Goal: Information Seeking & Learning: Compare options

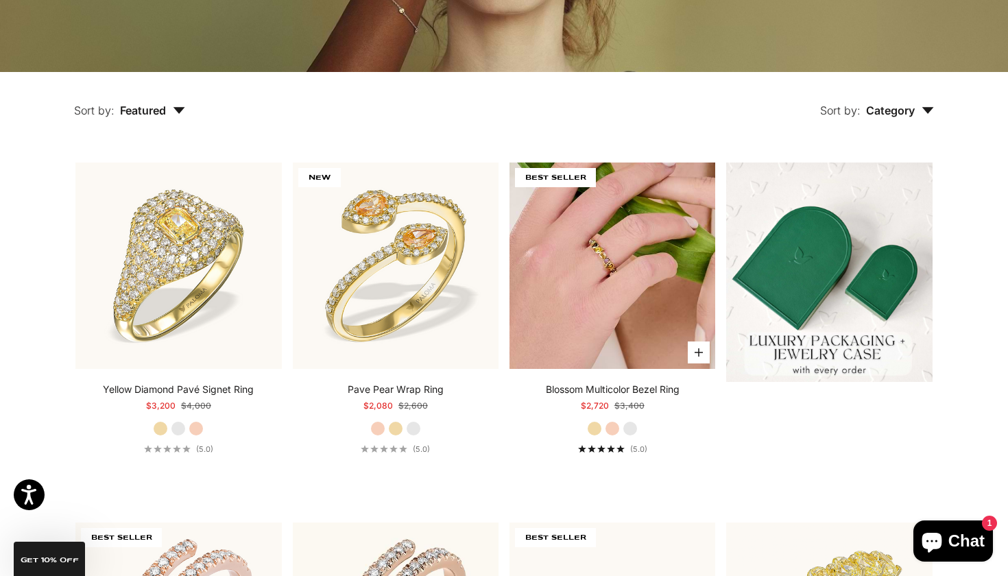
scroll to position [335, 0]
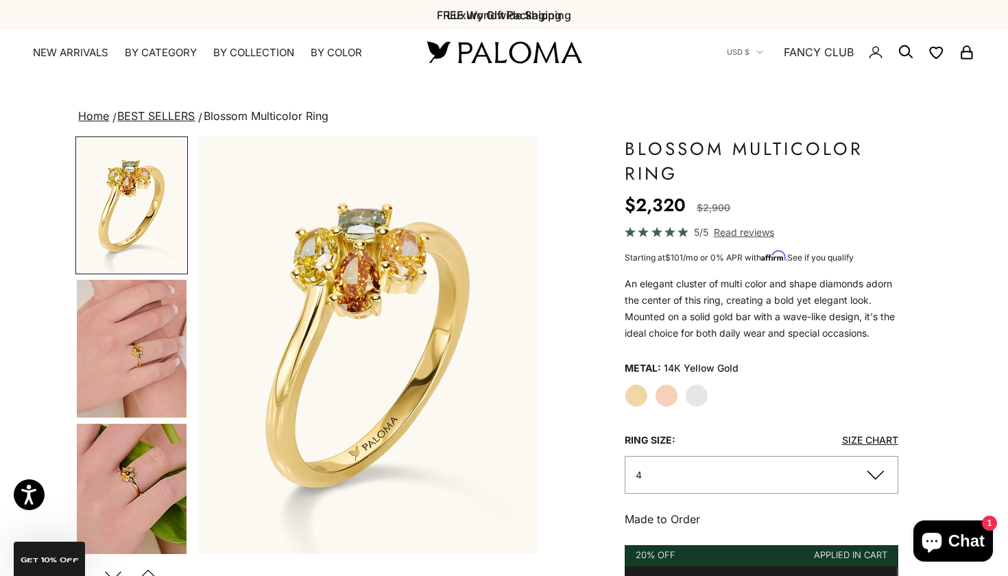
click at [175, 326] on img "Go to item 4" at bounding box center [132, 349] width 110 height 138
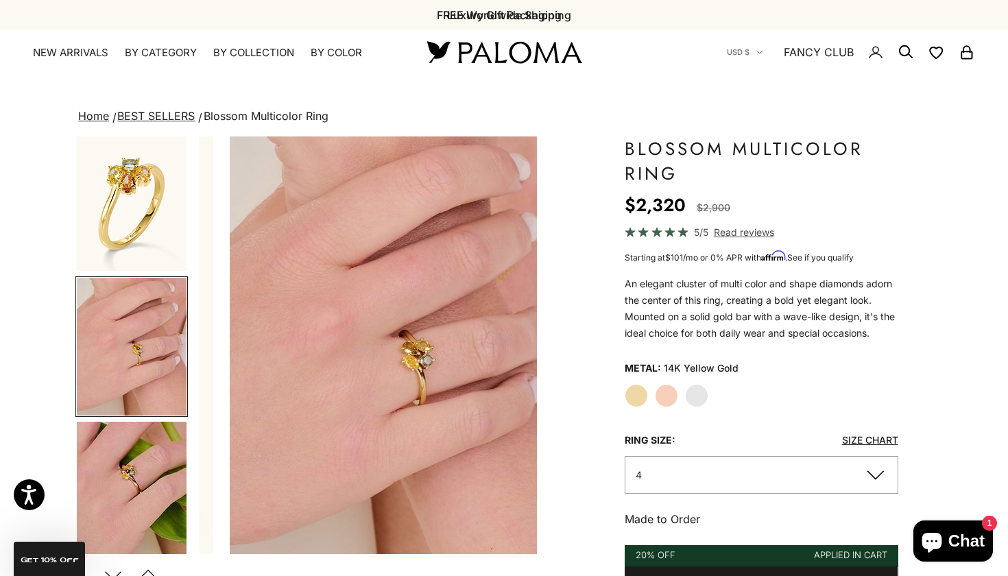
scroll to position [0, 355]
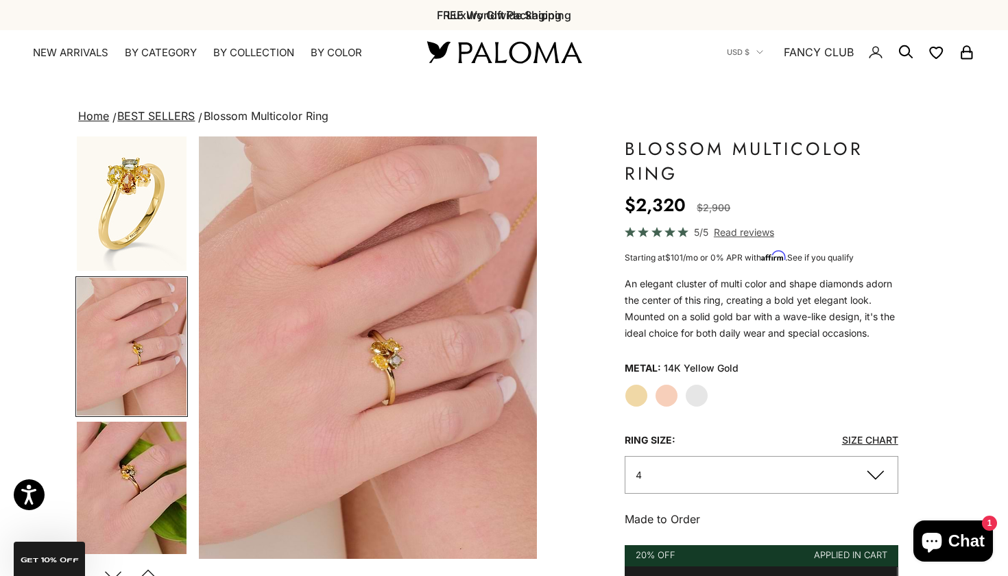
click at [123, 425] on img "Go to item 5" at bounding box center [132, 490] width 110 height 137
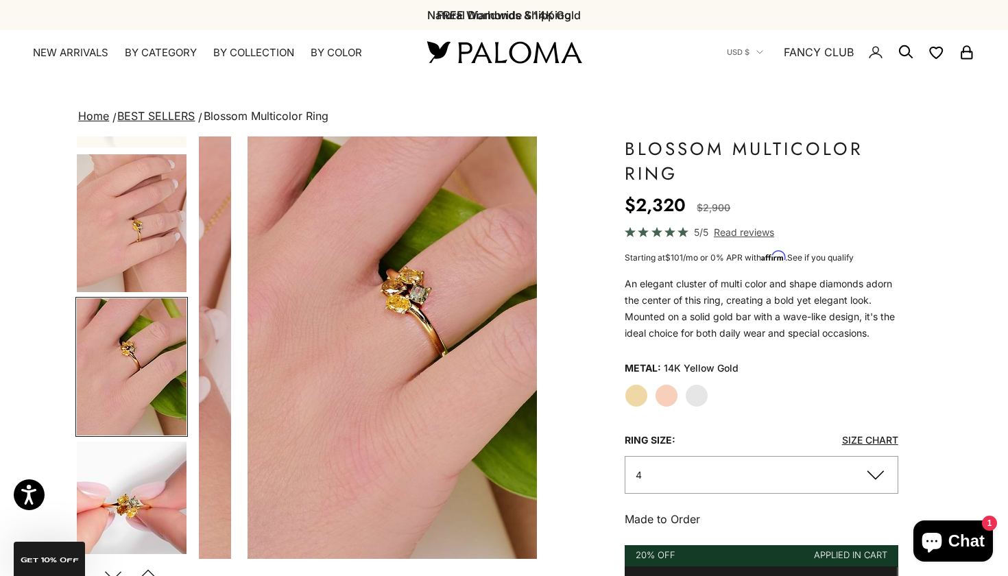
scroll to position [0, 709]
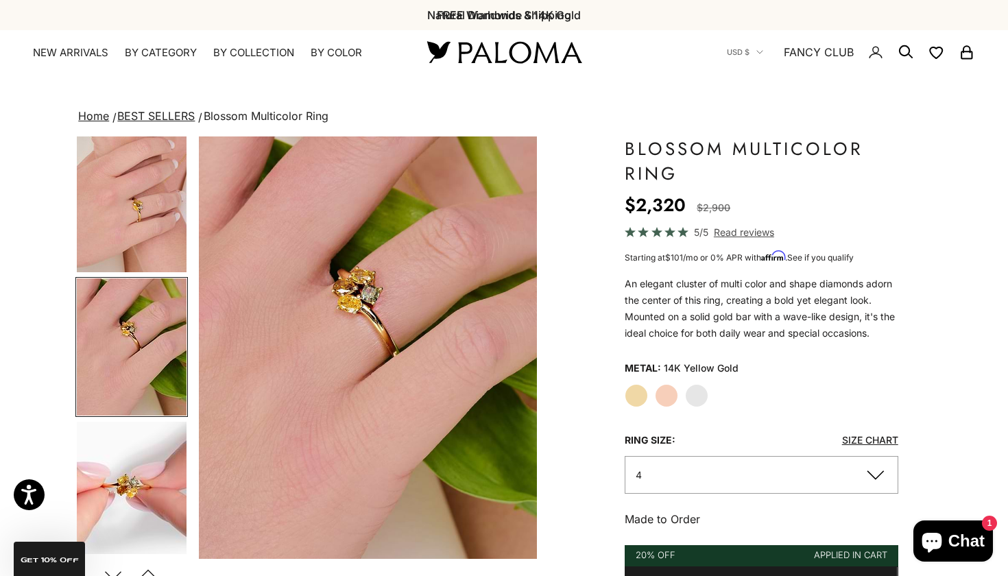
click at [123, 425] on img "Go to item 6" at bounding box center [132, 489] width 110 height 135
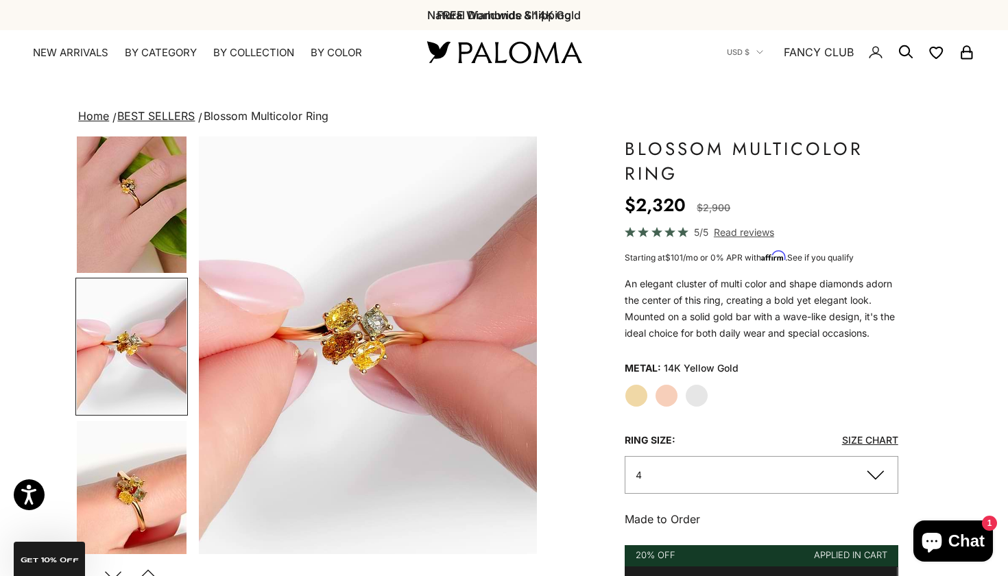
click at [123, 425] on img "Go to item 7" at bounding box center [132, 489] width 110 height 136
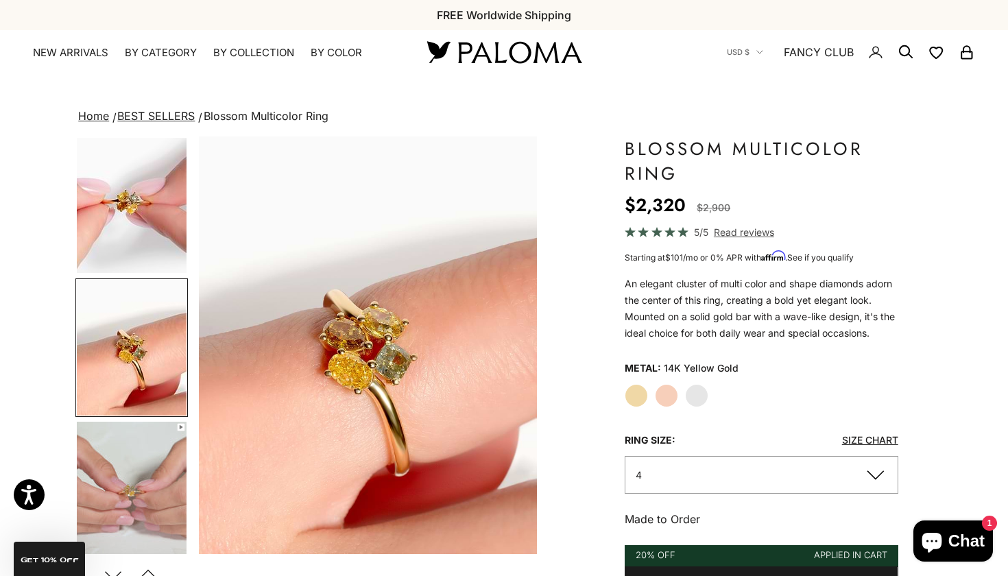
scroll to position [0, 1418]
click at [123, 425] on img "Go to item 8" at bounding box center [132, 490] width 110 height 136
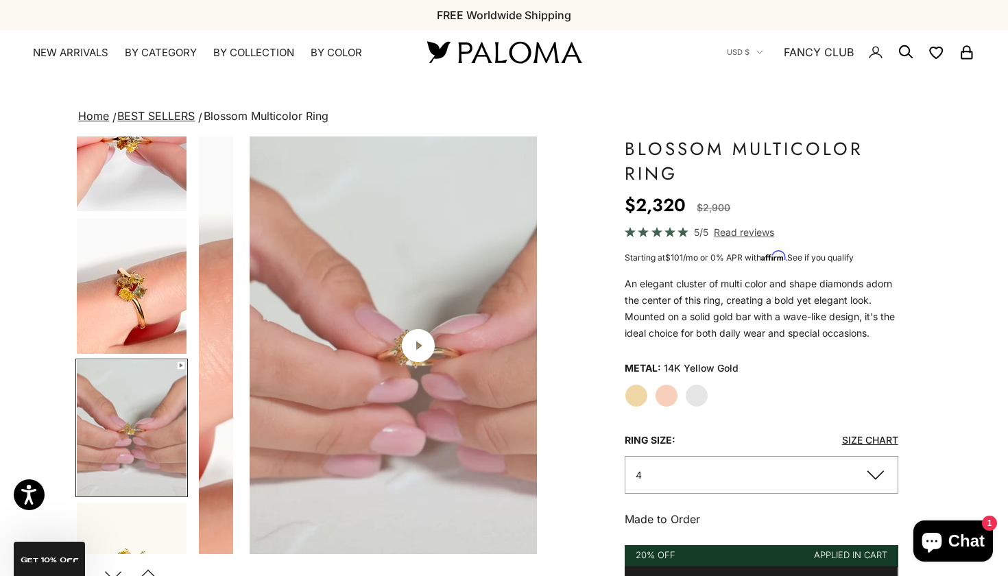
scroll to position [0, 1772]
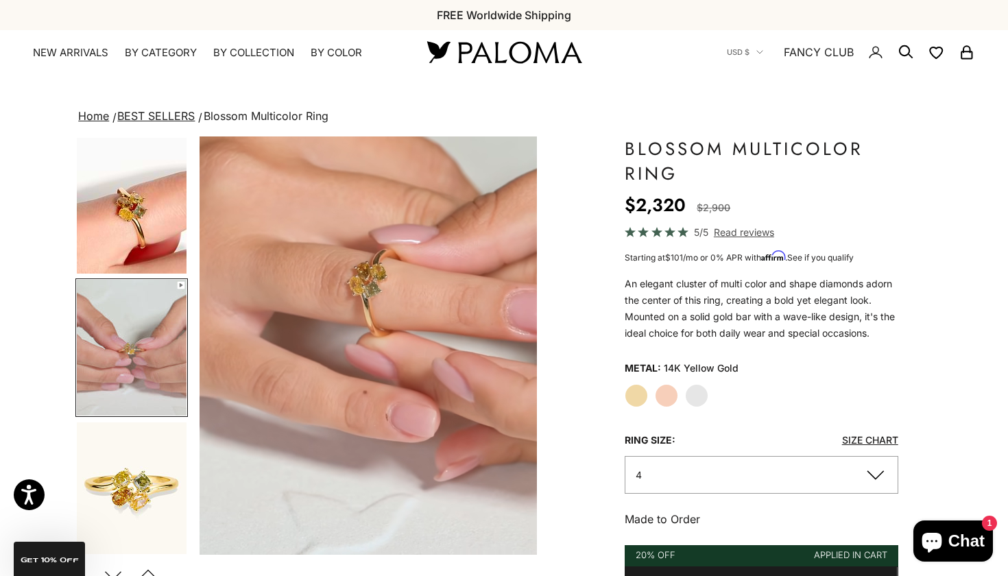
click at [123, 425] on img "Go to item 9" at bounding box center [132, 489] width 110 height 135
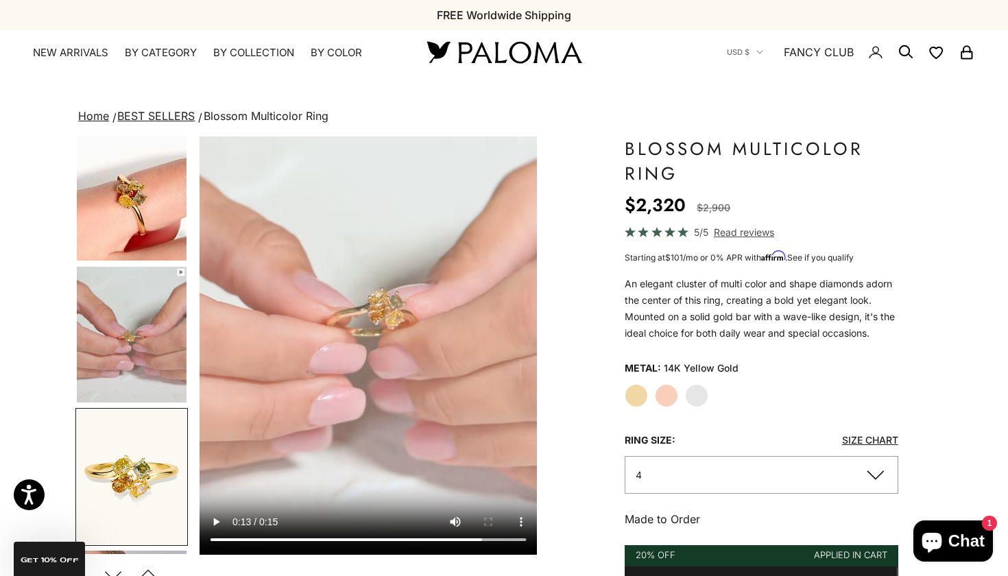
scroll to position [0, 2127]
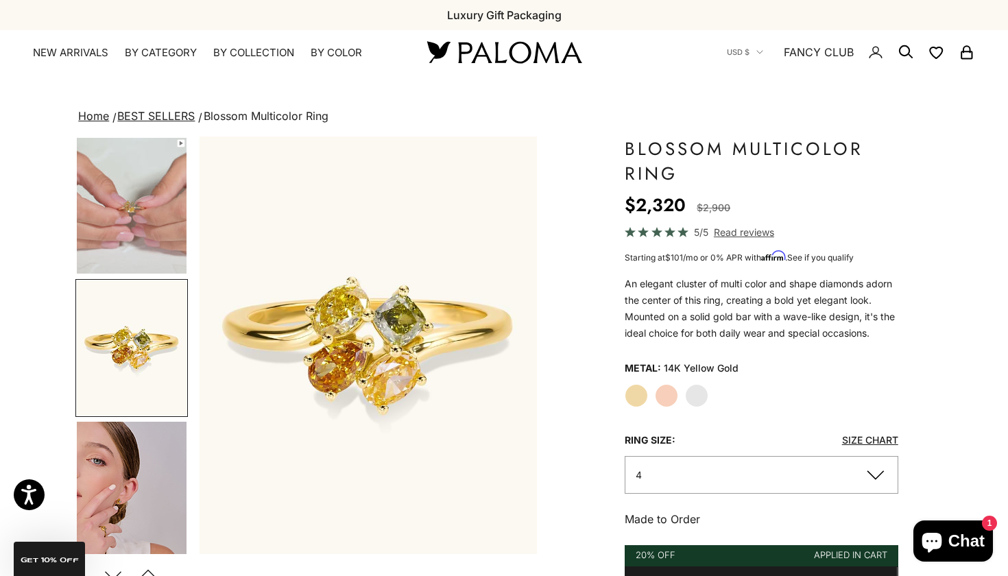
click at [106, 473] on img "Go to item 10" at bounding box center [132, 490] width 110 height 137
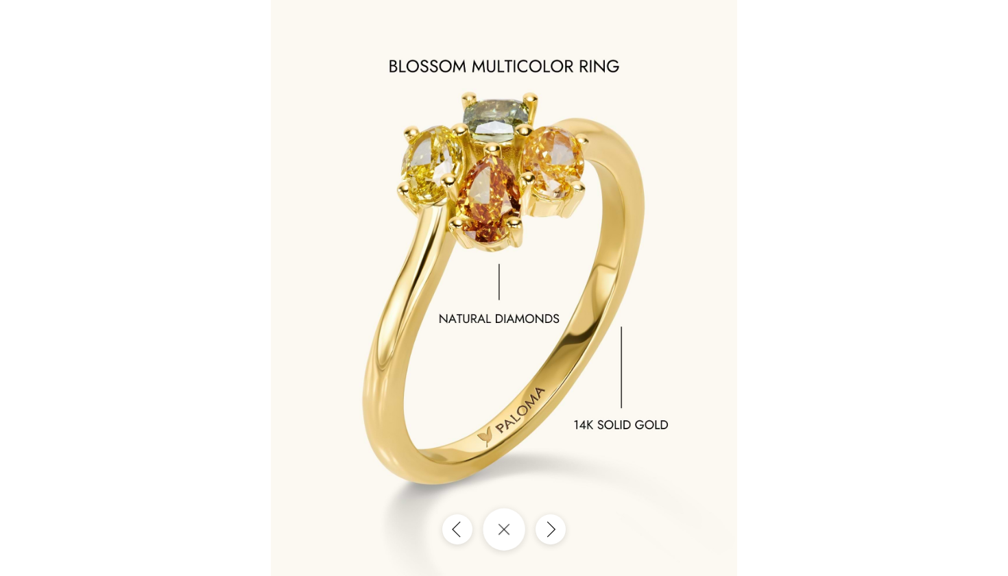
click at [492, 542] on button "Close gallery" at bounding box center [504, 529] width 43 height 43
click at [510, 543] on button "Close gallery" at bounding box center [504, 529] width 43 height 43
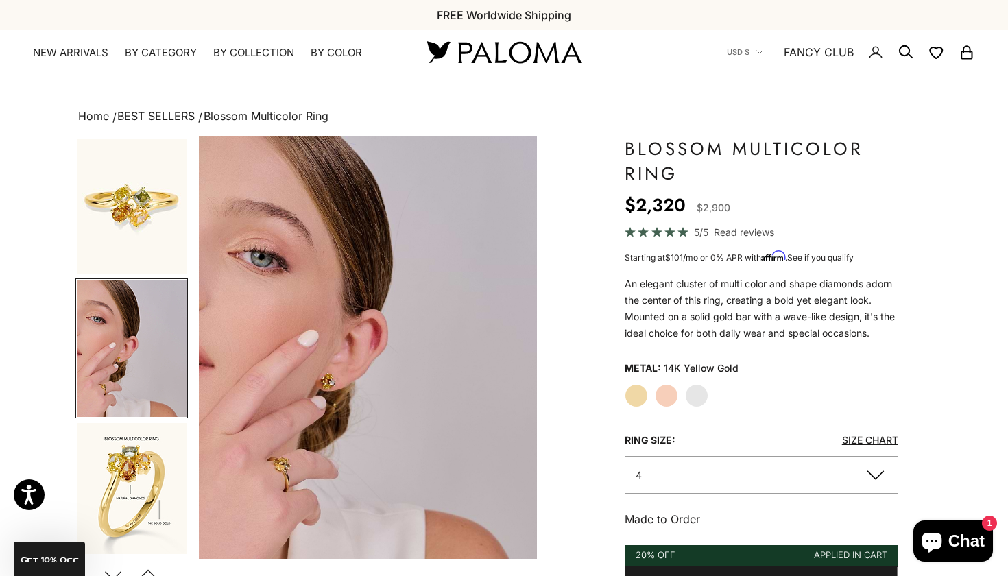
click at [156, 497] on img "Go to item 11" at bounding box center [132, 491] width 110 height 136
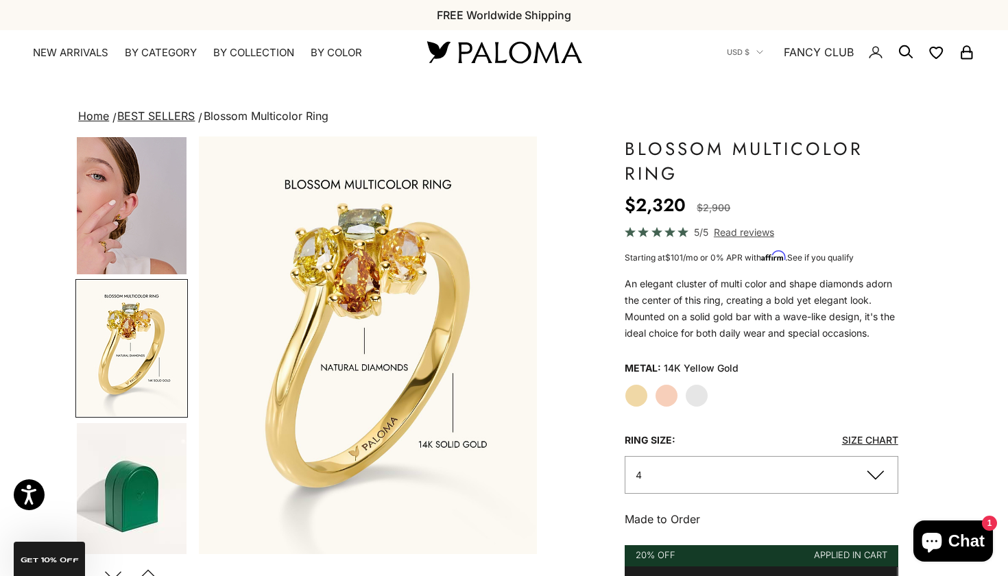
click at [156, 497] on img "Go to item 14" at bounding box center [132, 490] width 110 height 135
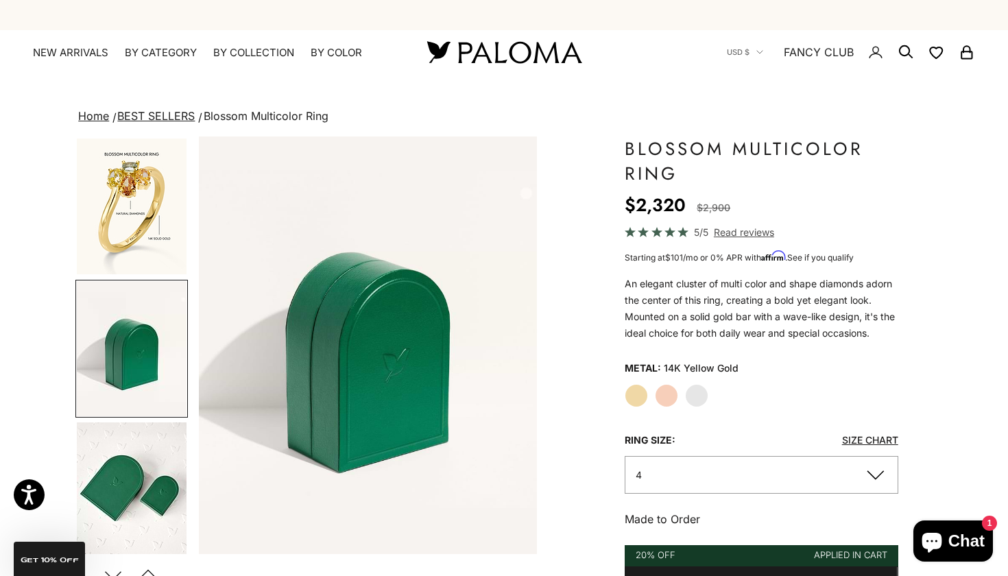
scroll to position [0, 0]
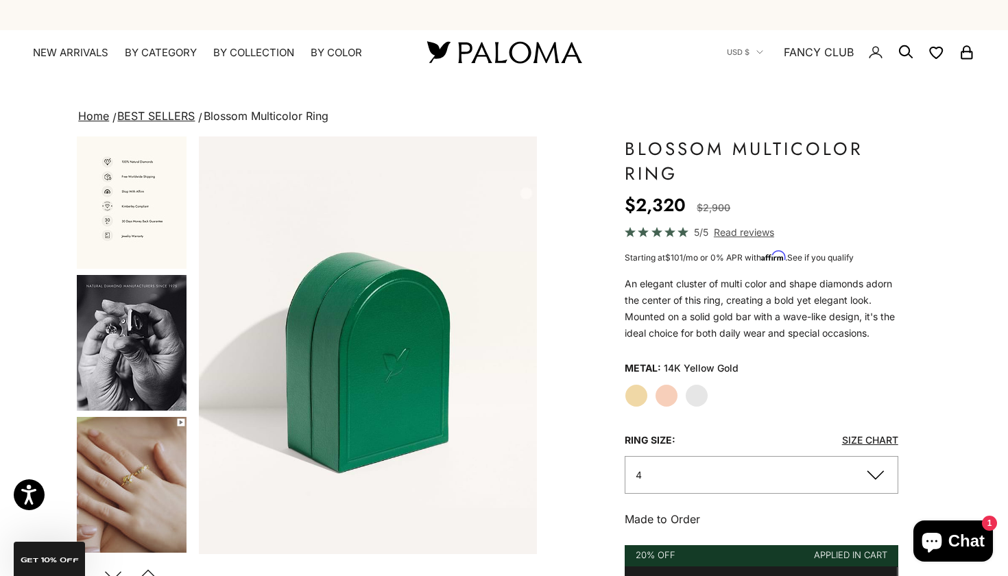
click at [160, 302] on img "Go to item 17" at bounding box center [132, 343] width 110 height 136
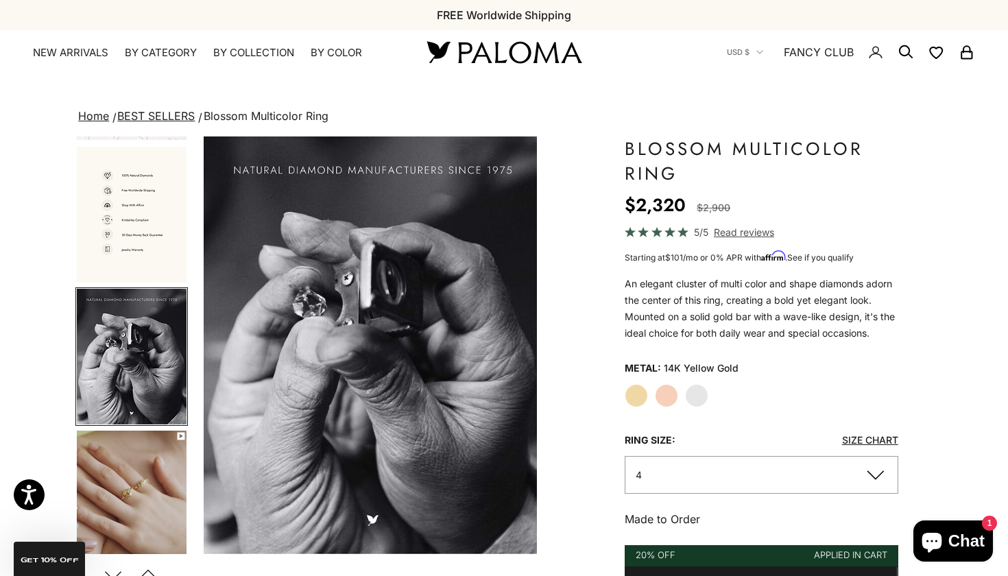
scroll to position [1565, 0]
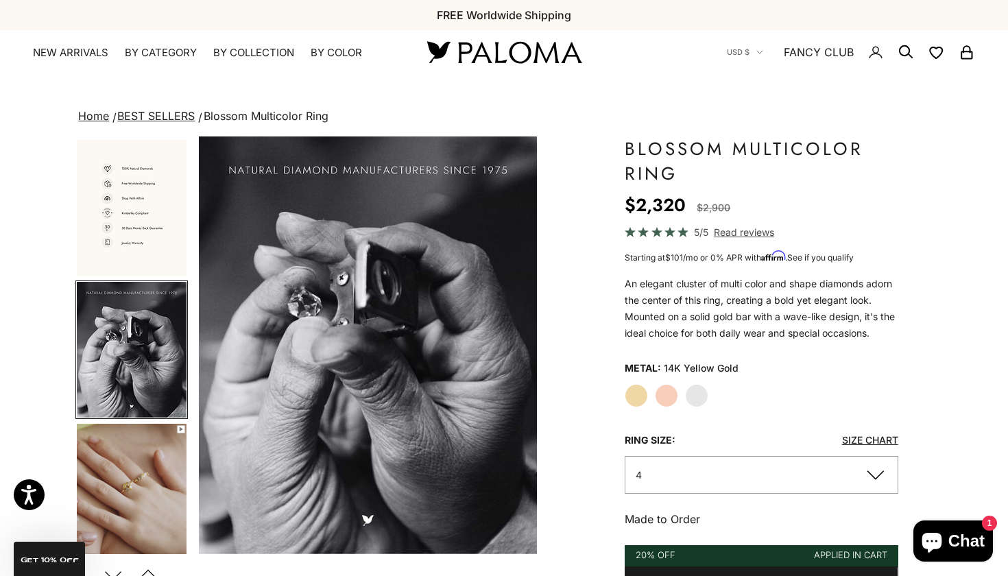
click at [130, 352] on img "Go to item 17" at bounding box center [132, 350] width 110 height 136
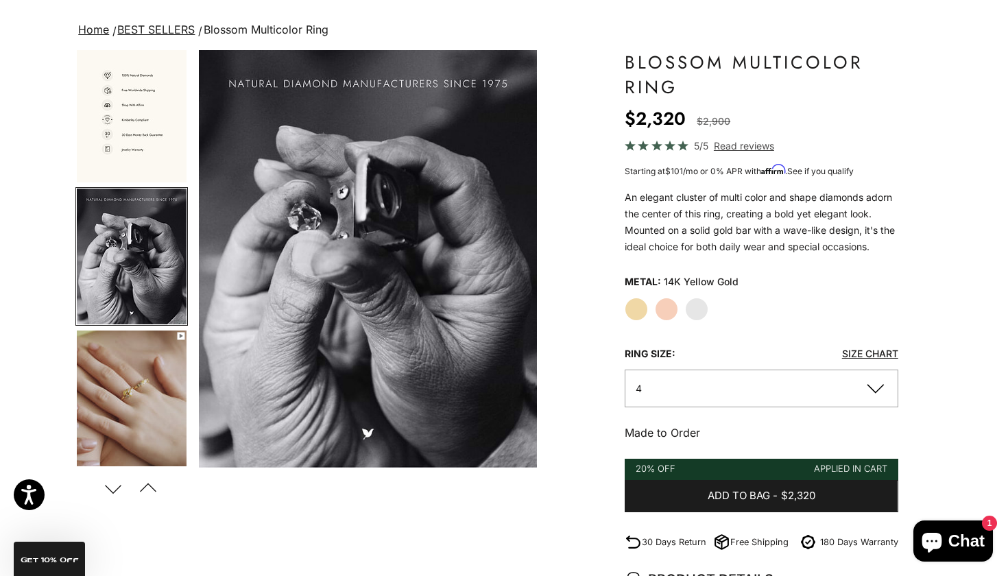
scroll to position [89, 0]
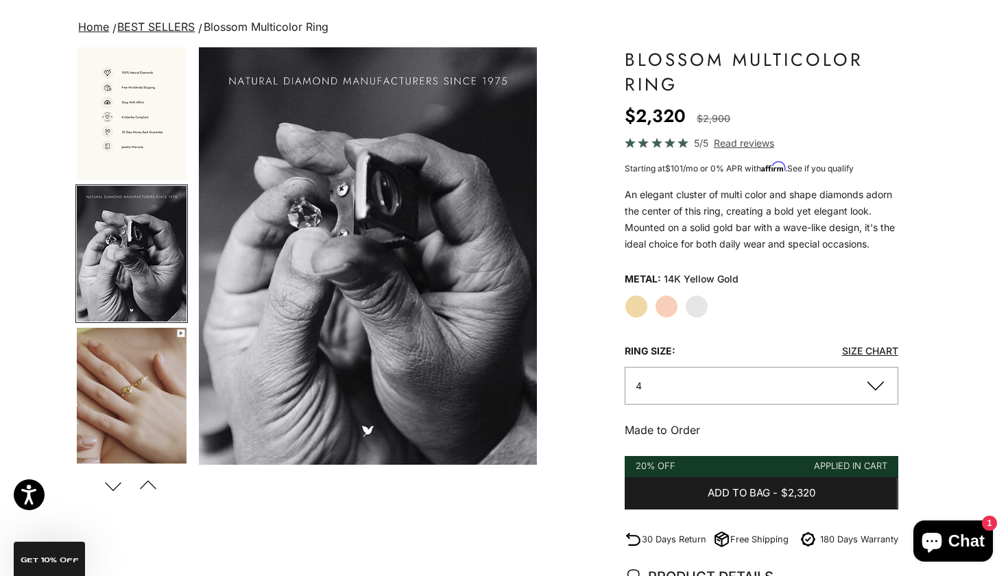
click at [120, 322] on product-gallery-navigation at bounding box center [131, 256] width 112 height 418
click at [121, 385] on img "Go to item 18" at bounding box center [132, 396] width 110 height 136
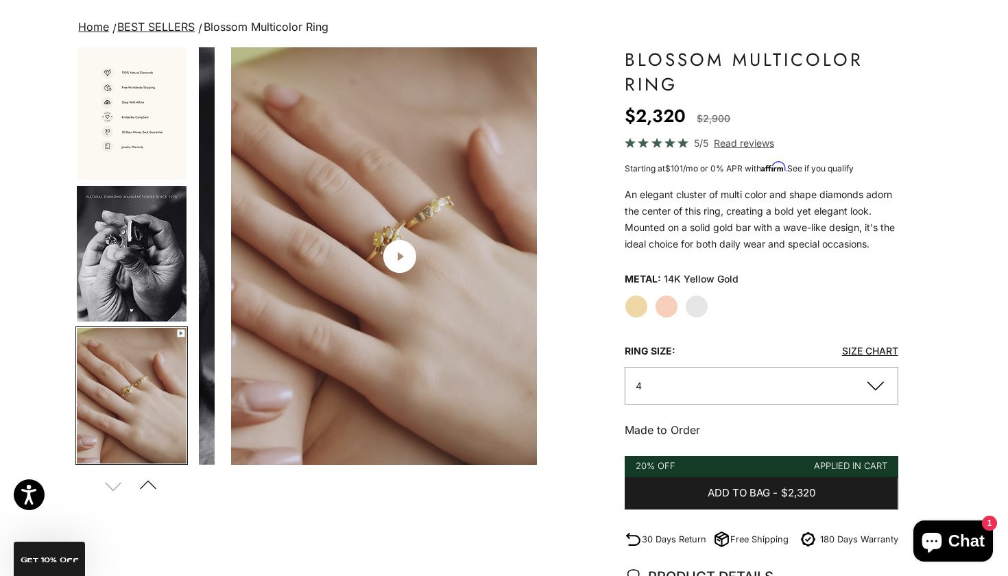
scroll to position [0, 4608]
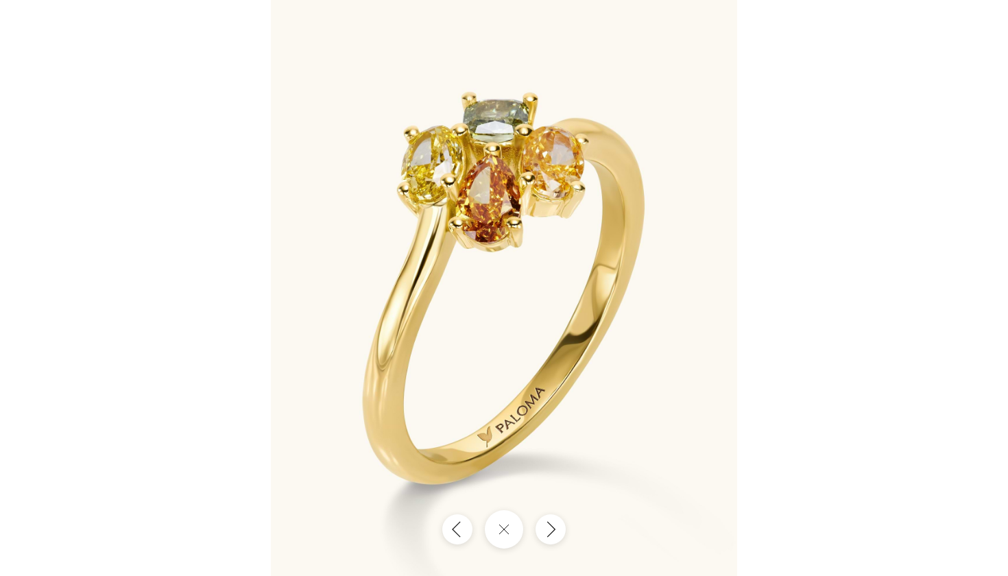
click at [512, 547] on img at bounding box center [504, 288] width 466 height 576
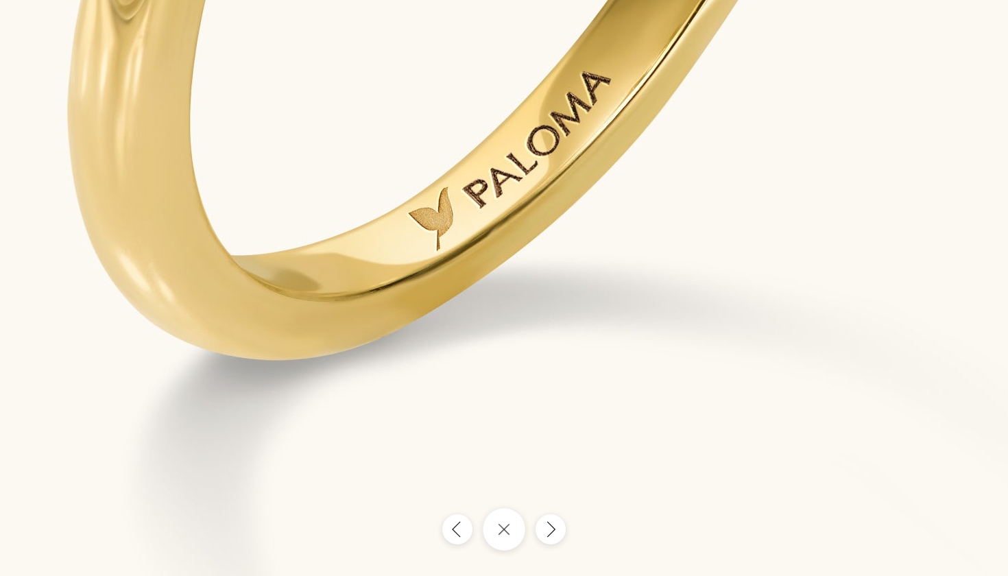
click at [511, 532] on button "Close gallery" at bounding box center [504, 529] width 43 height 43
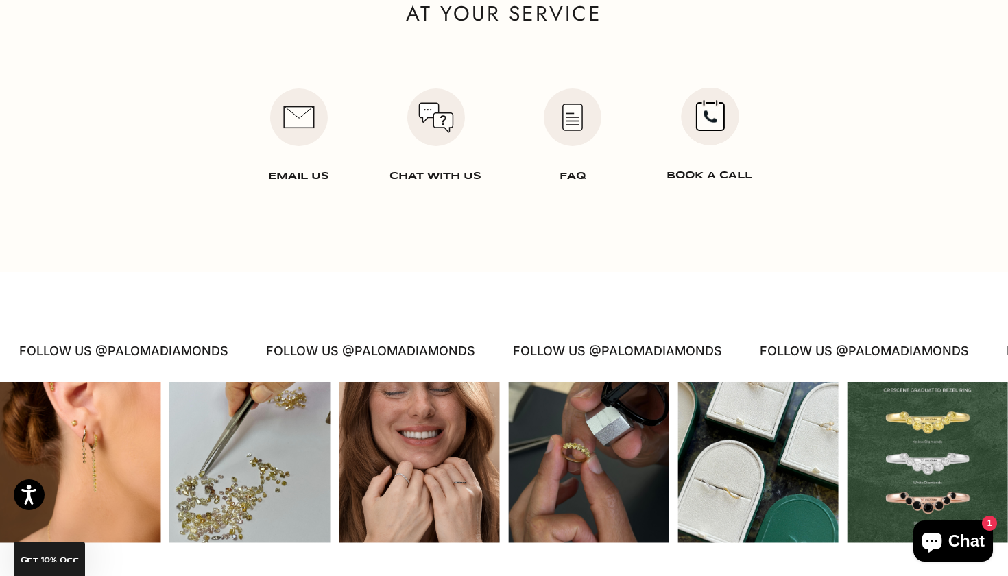
scroll to position [2420, 0]
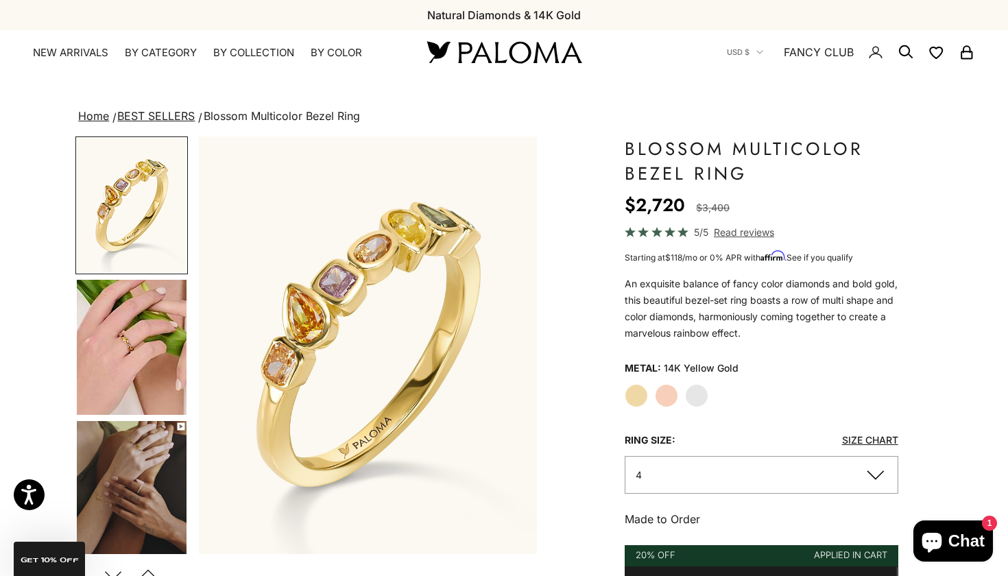
click at [87, 322] on img "Go to item 5" at bounding box center [132, 347] width 110 height 135
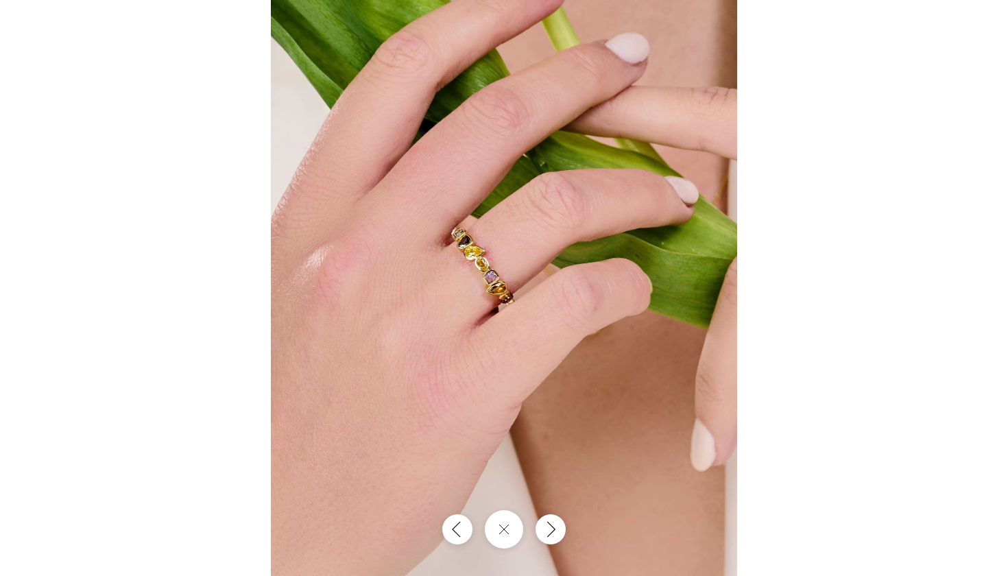
click at [899, 131] on div at bounding box center [504, 288] width 1008 height 576
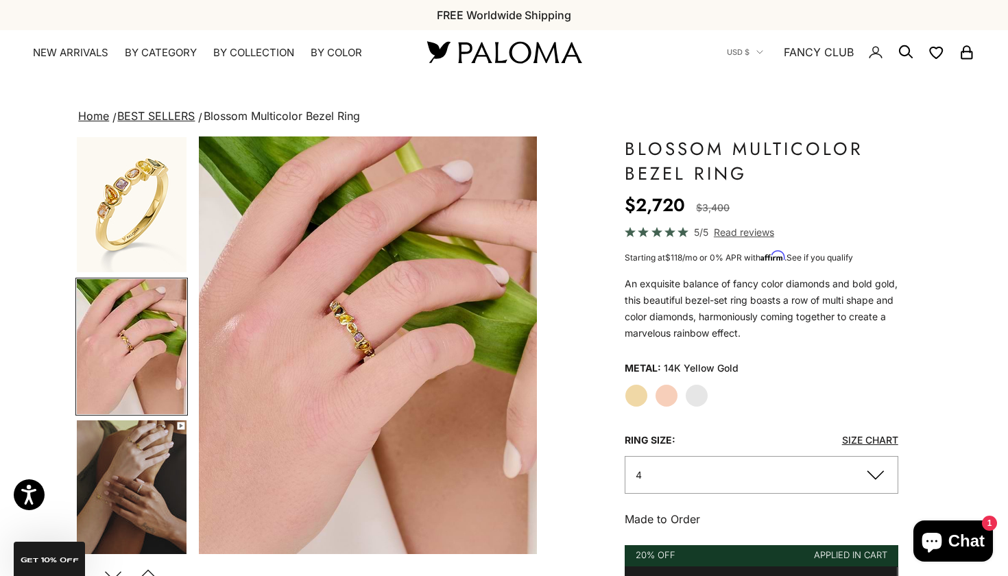
click at [180, 216] on img "Go to item 1" at bounding box center [132, 204] width 110 height 135
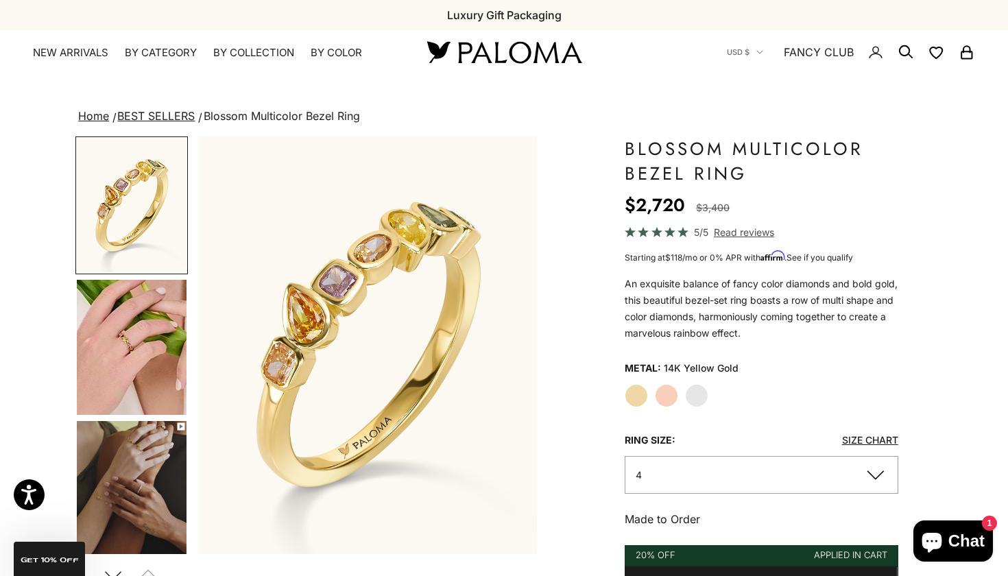
click at [167, 458] on img "Go to item 6" at bounding box center [132, 489] width 110 height 136
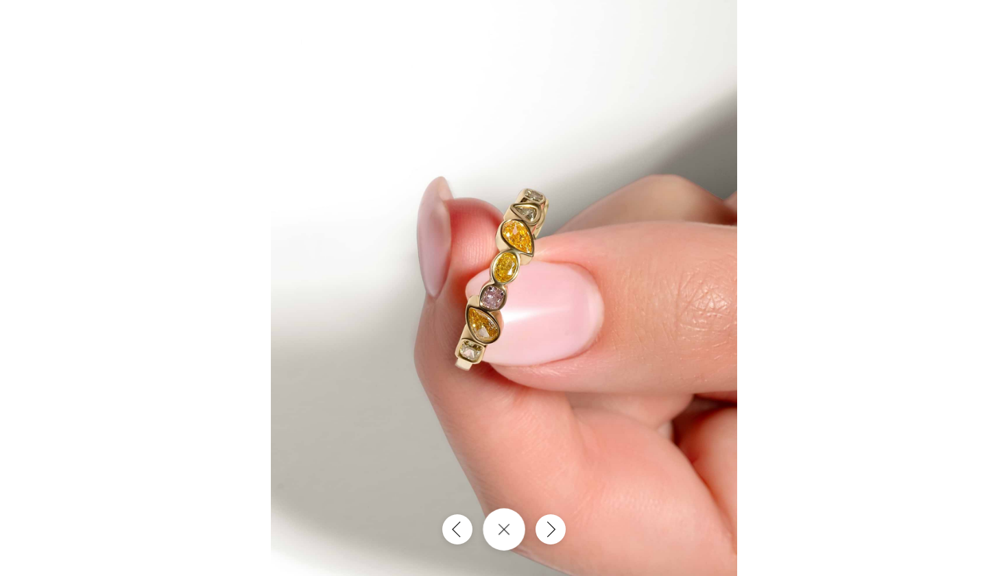
click at [502, 523] on icon "Close gallery" at bounding box center [504, 529] width 12 height 12
click at [803, 181] on div at bounding box center [504, 288] width 1008 height 576
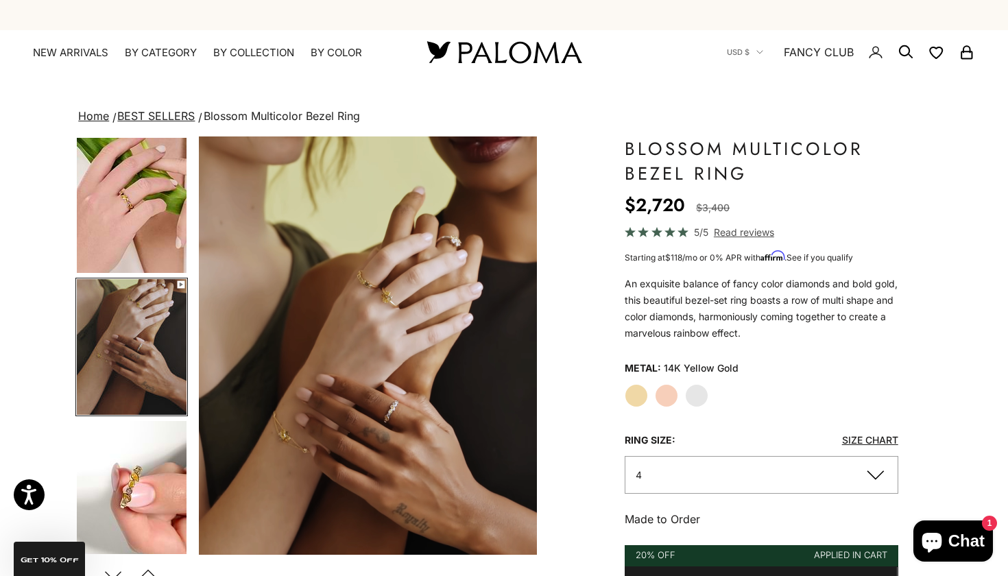
click at [136, 487] on img "Go to item 7" at bounding box center [132, 489] width 110 height 136
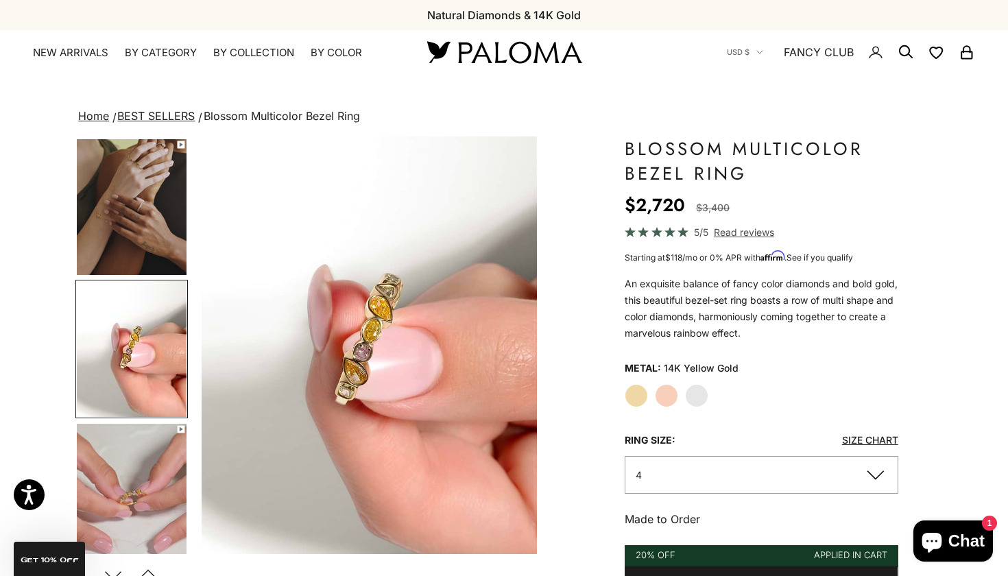
scroll to position [0, 1064]
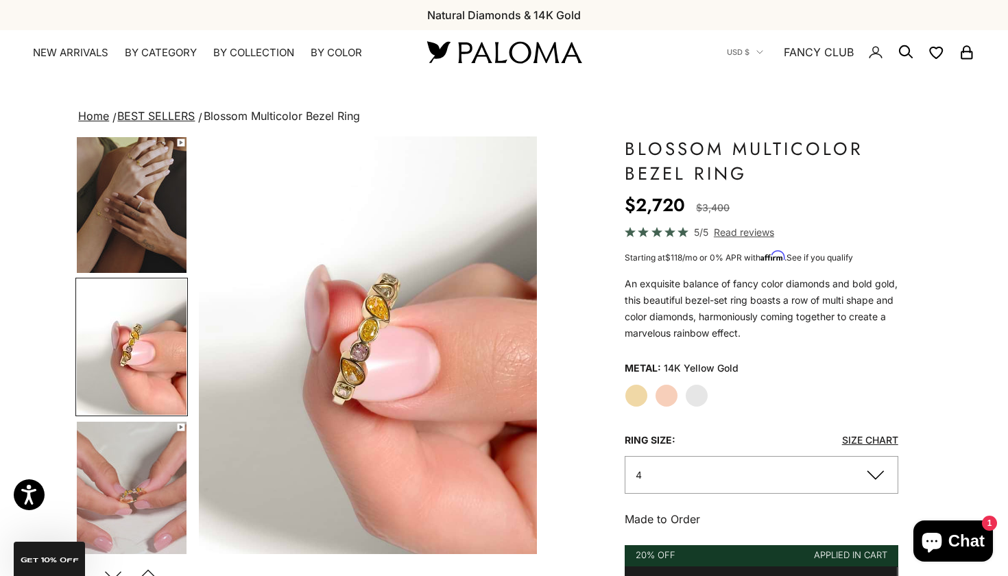
click at [137, 451] on img "Go to item 8" at bounding box center [132, 490] width 110 height 136
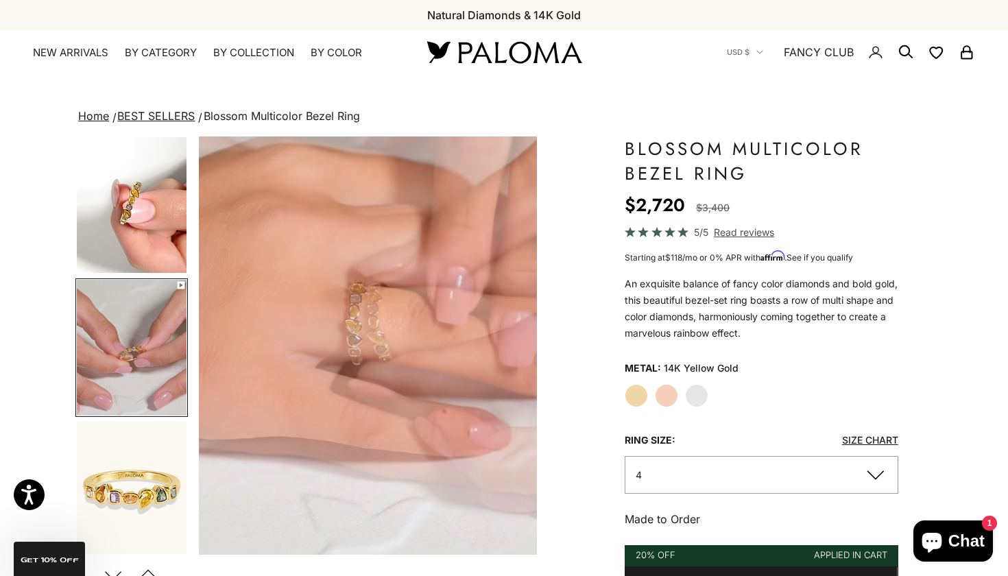
click at [137, 451] on img "Go to item 9" at bounding box center [132, 489] width 110 height 135
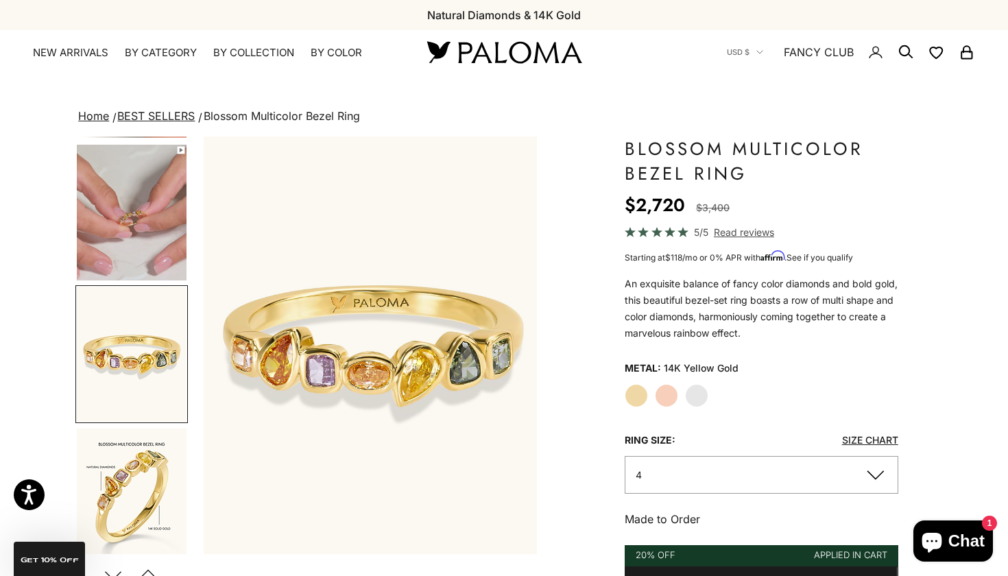
scroll to position [0, 1772]
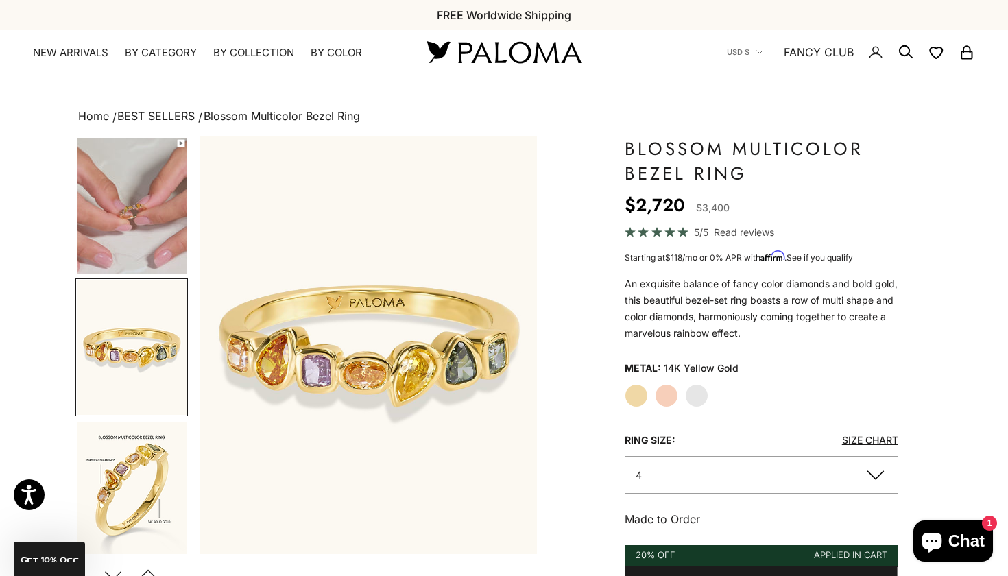
click at [137, 451] on img "Go to item 10" at bounding box center [132, 490] width 110 height 136
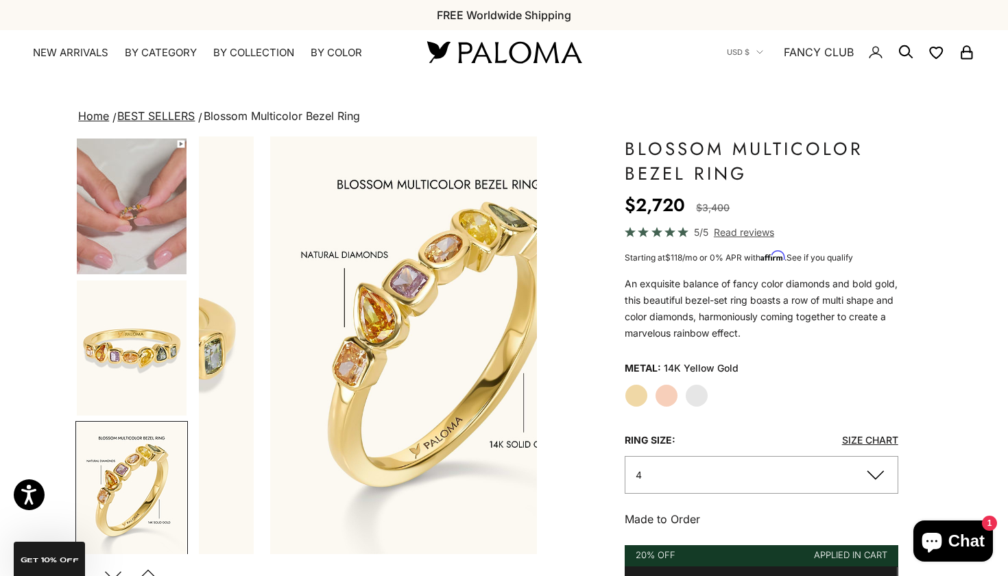
scroll to position [0, 2127]
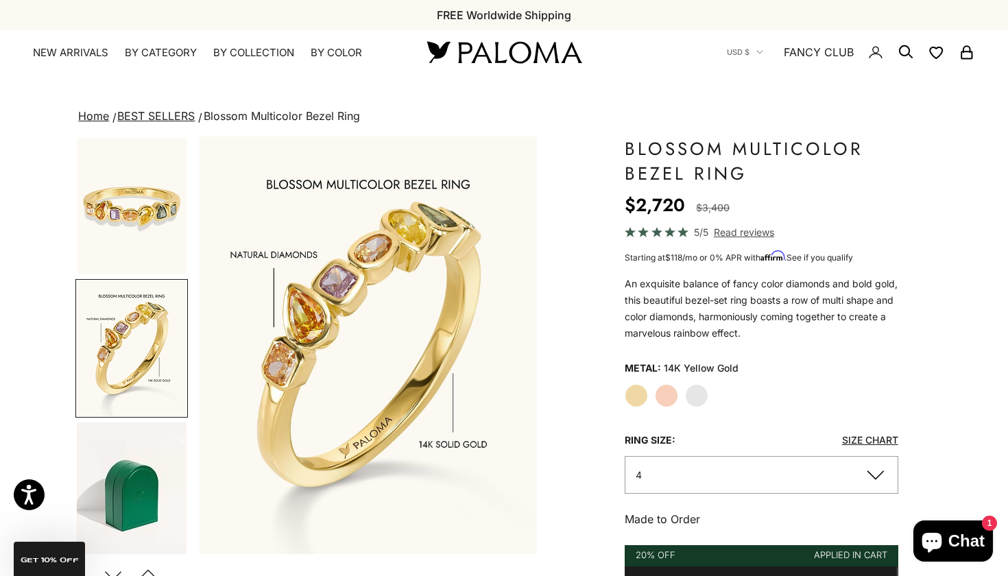
click at [137, 451] on img "Go to item 13" at bounding box center [132, 489] width 110 height 135
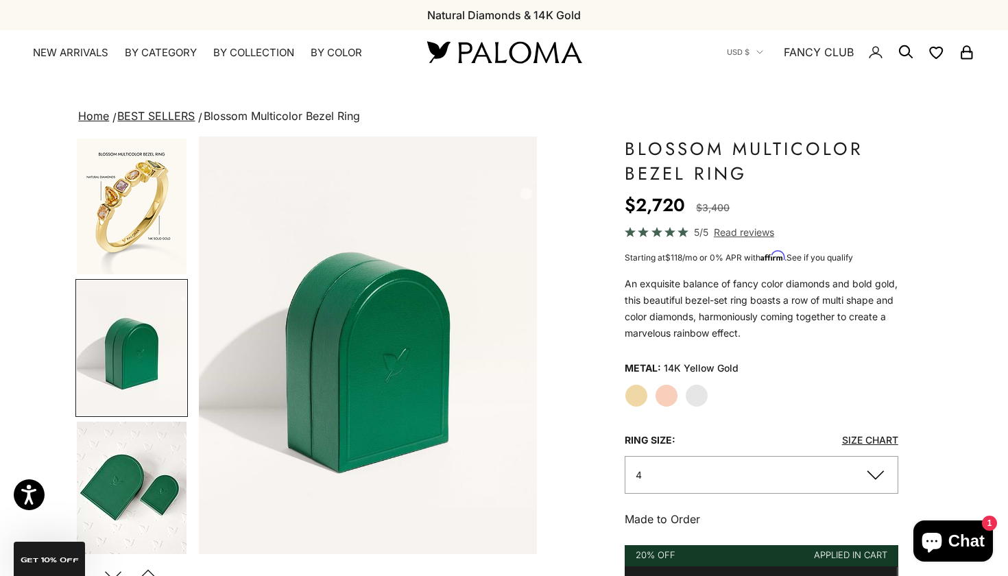
click at [152, 222] on img "Go to item 10" at bounding box center [132, 207] width 110 height 136
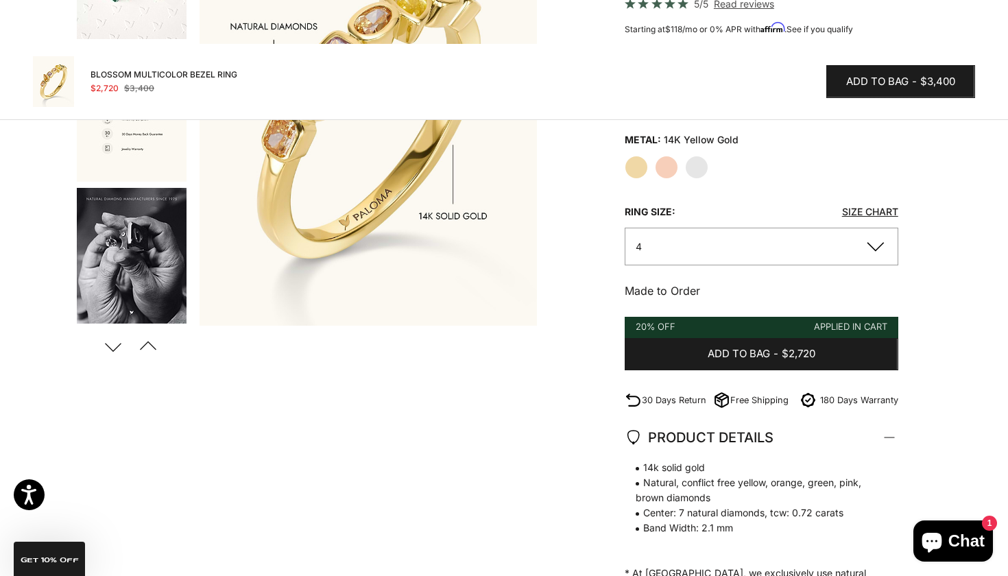
scroll to position [1438, 0]
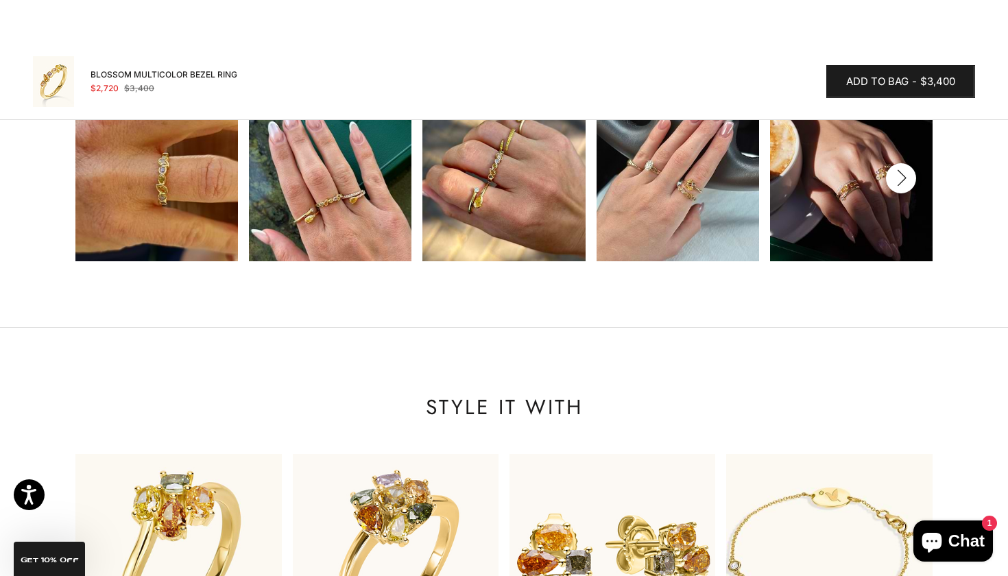
click at [614, 180] on img at bounding box center [678, 180] width 163 height 163
click at [911, 168] on button "Next" at bounding box center [901, 178] width 30 height 30
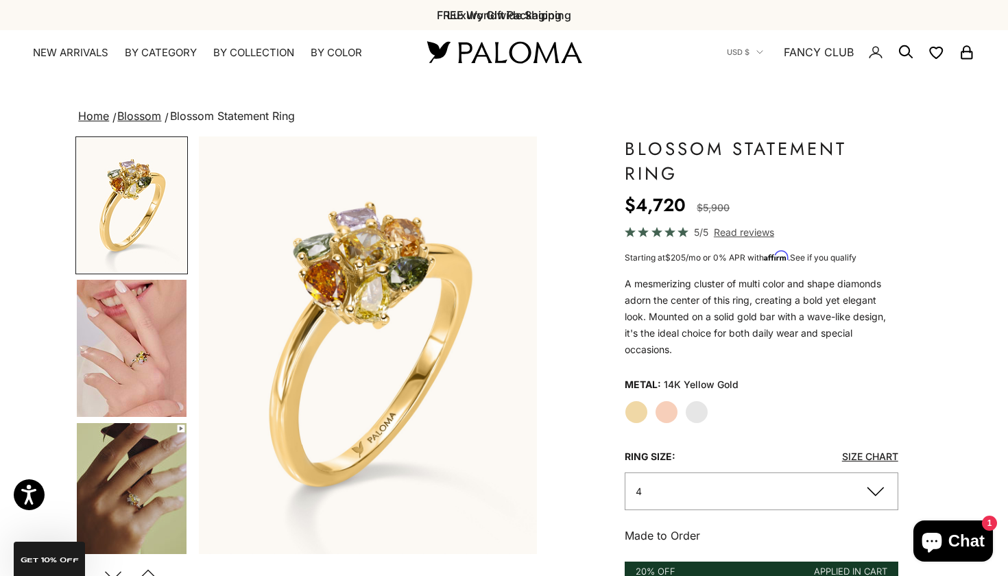
click at [134, 349] on img "Go to item 4" at bounding box center [132, 348] width 110 height 137
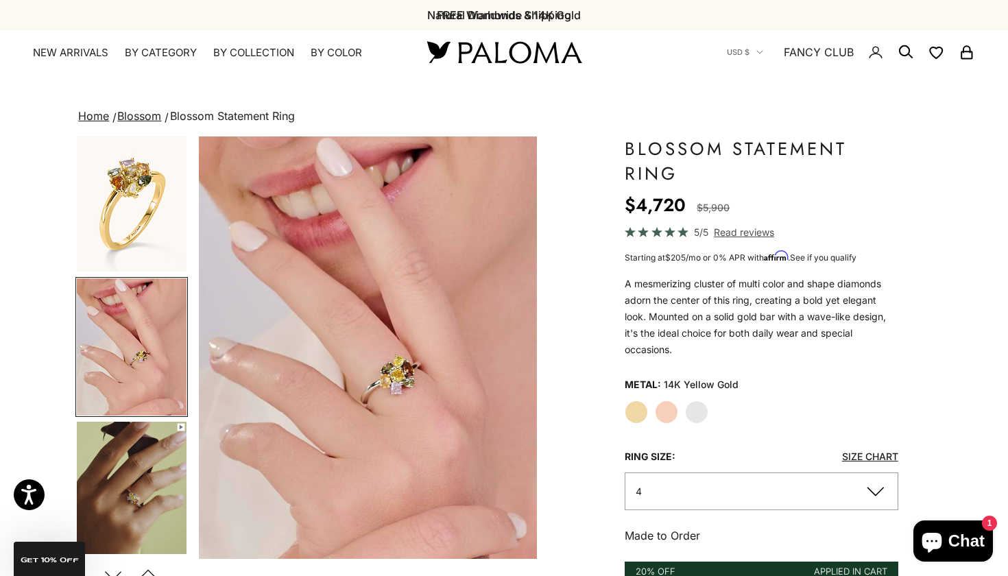
click at [125, 442] on img "Go to item 5" at bounding box center [132, 490] width 110 height 136
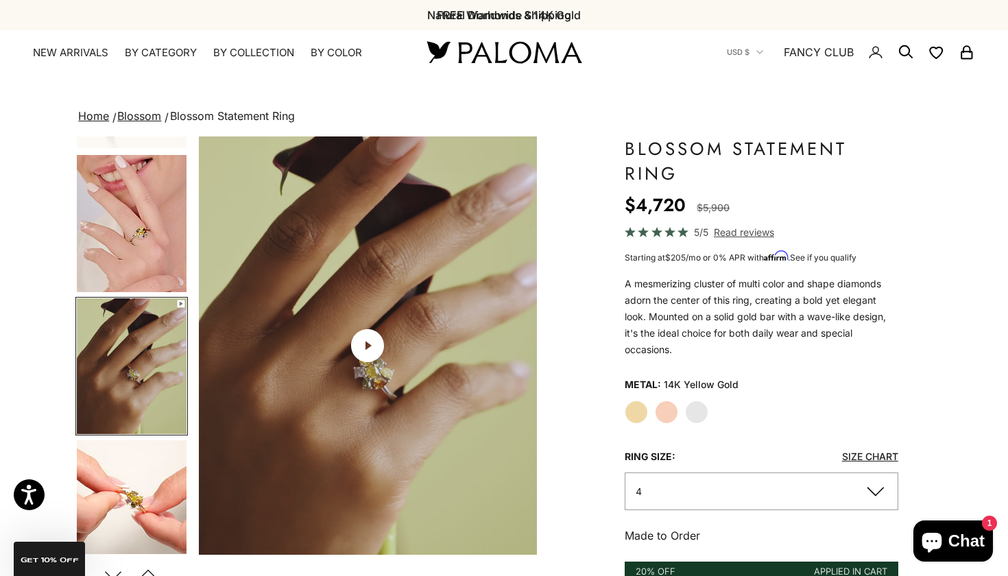
scroll to position [144, 0]
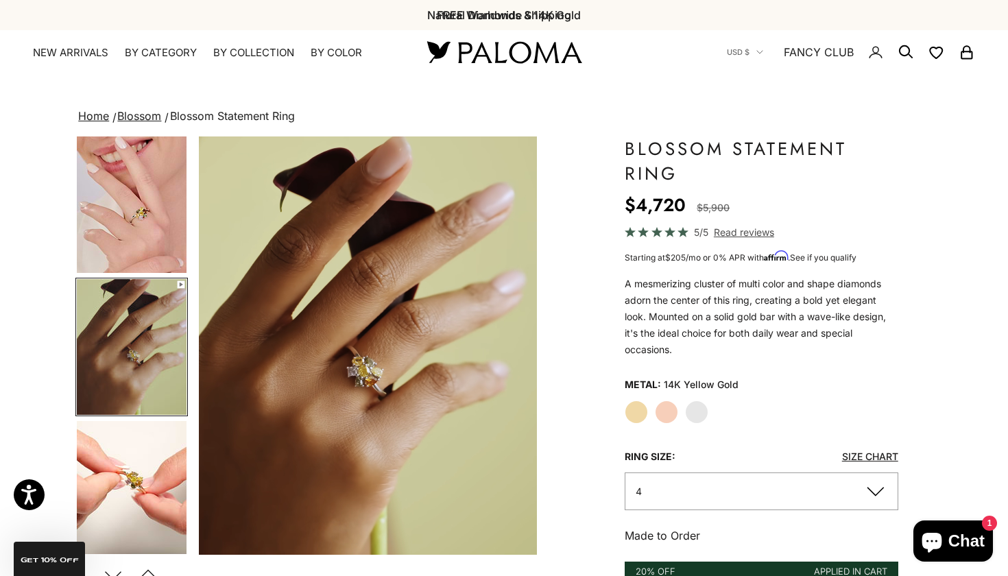
click at [125, 442] on img "Go to item 6" at bounding box center [132, 489] width 110 height 136
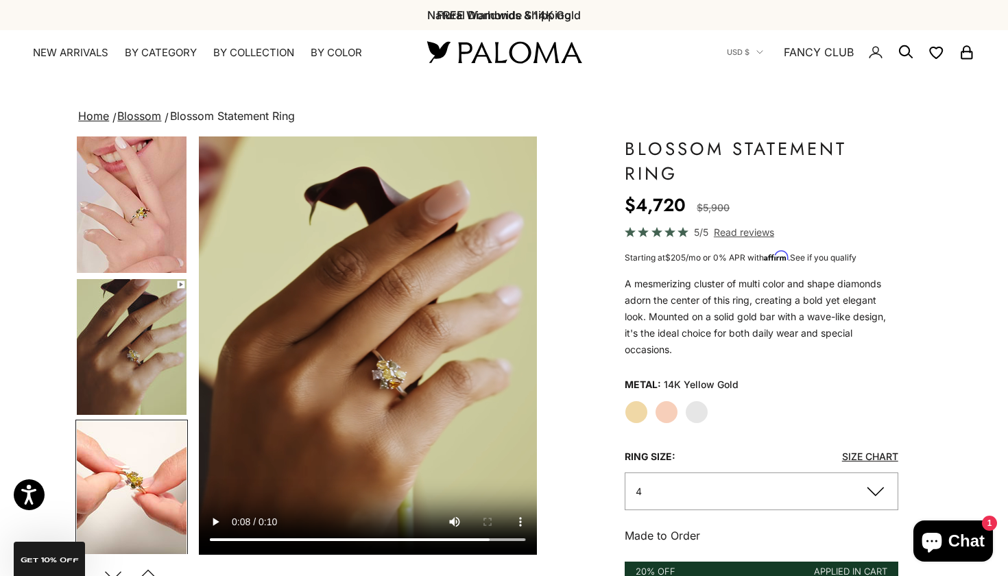
scroll to position [0, 1064]
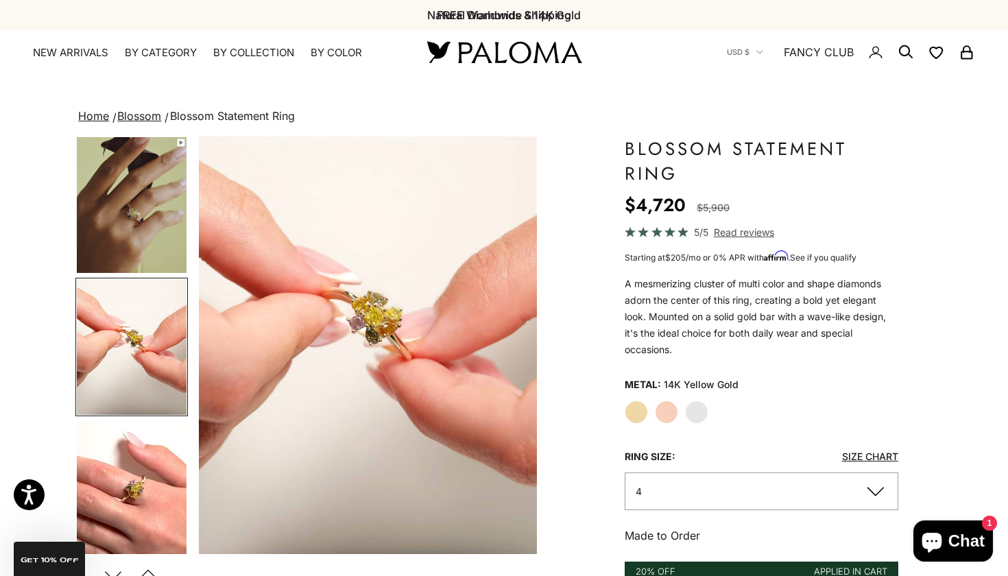
click at [125, 442] on img "Go to item 7" at bounding box center [132, 490] width 110 height 136
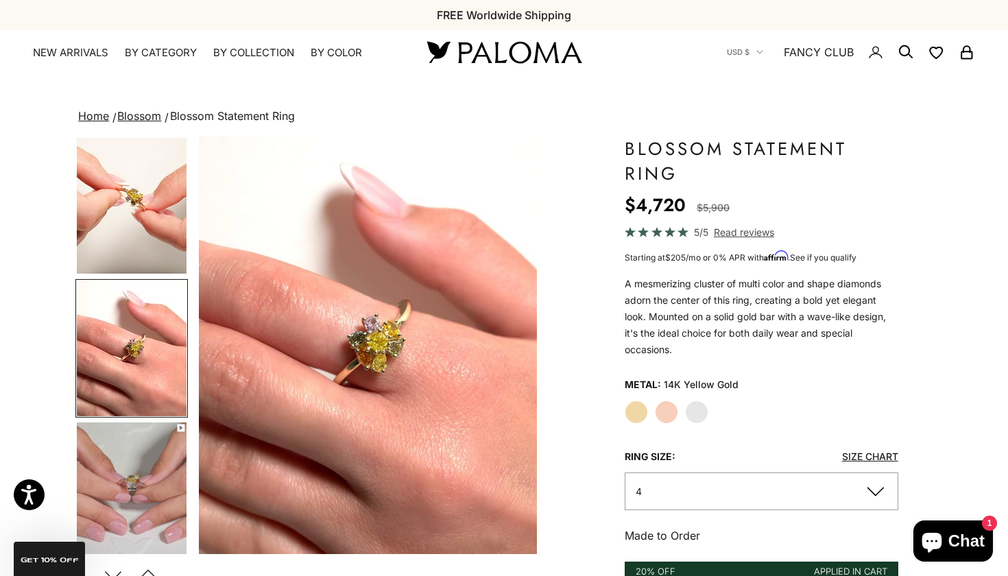
click at [125, 442] on img "Go to item 8" at bounding box center [132, 490] width 110 height 136
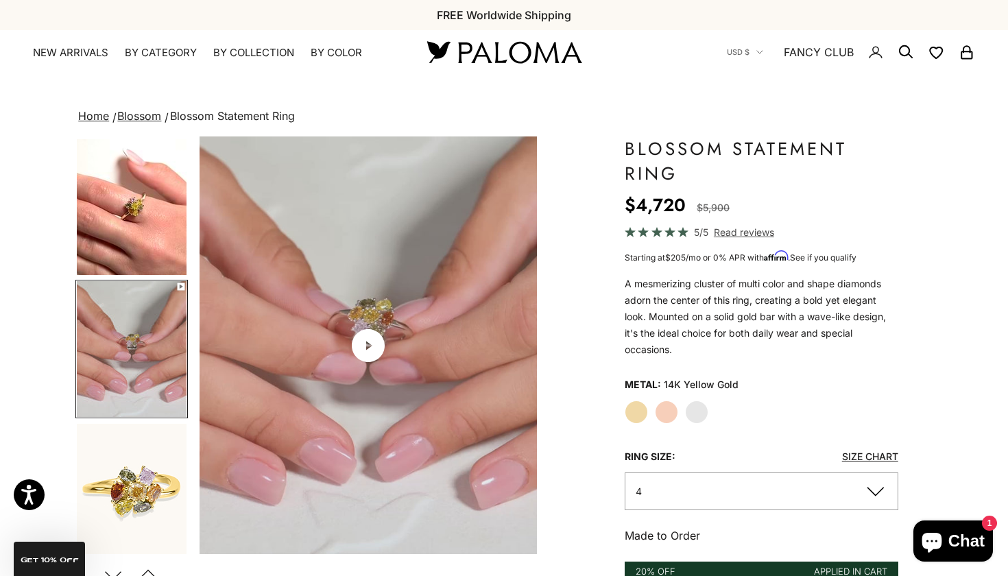
scroll to position [0, 1772]
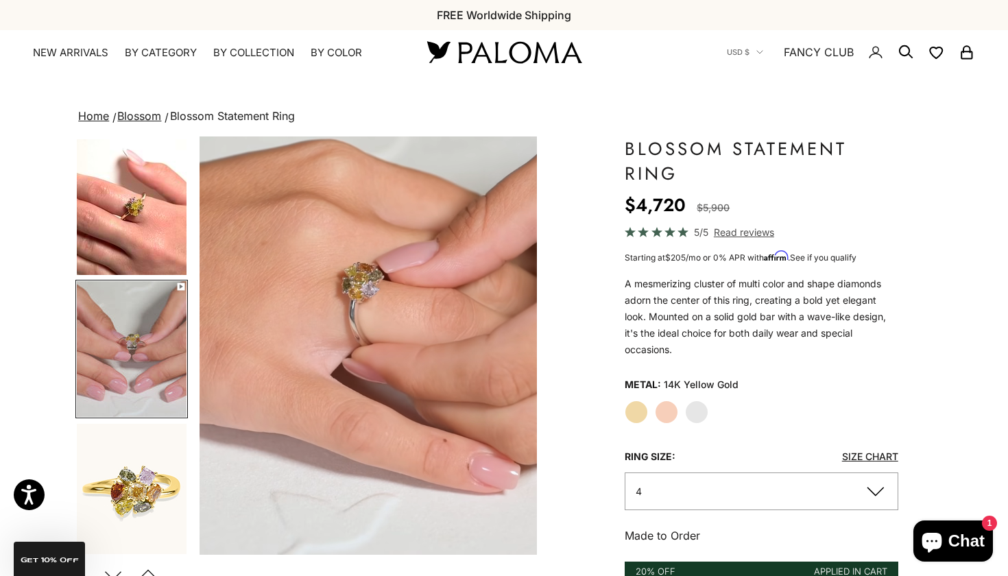
click at [125, 442] on img "Go to item 9" at bounding box center [132, 491] width 110 height 135
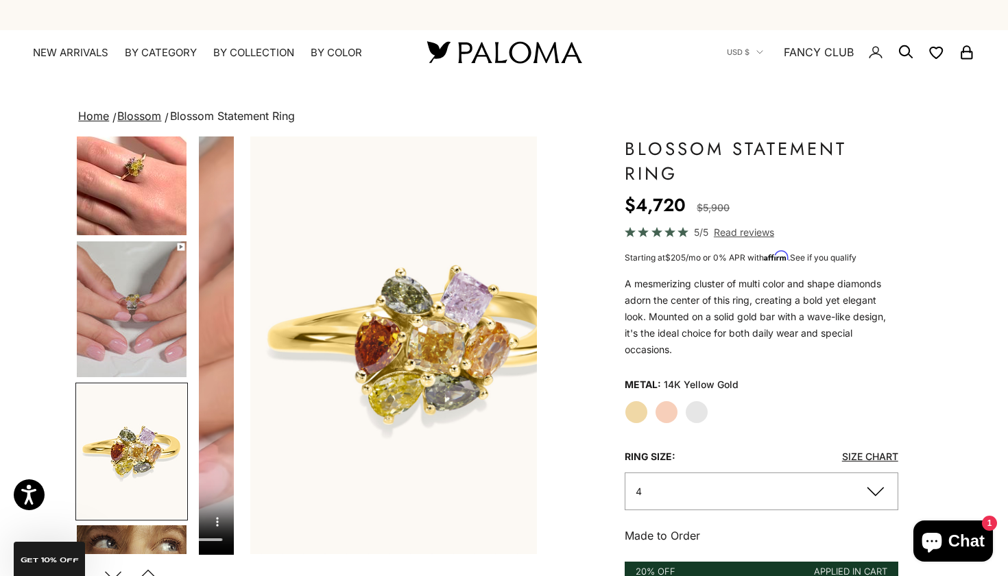
scroll to position [710, 0]
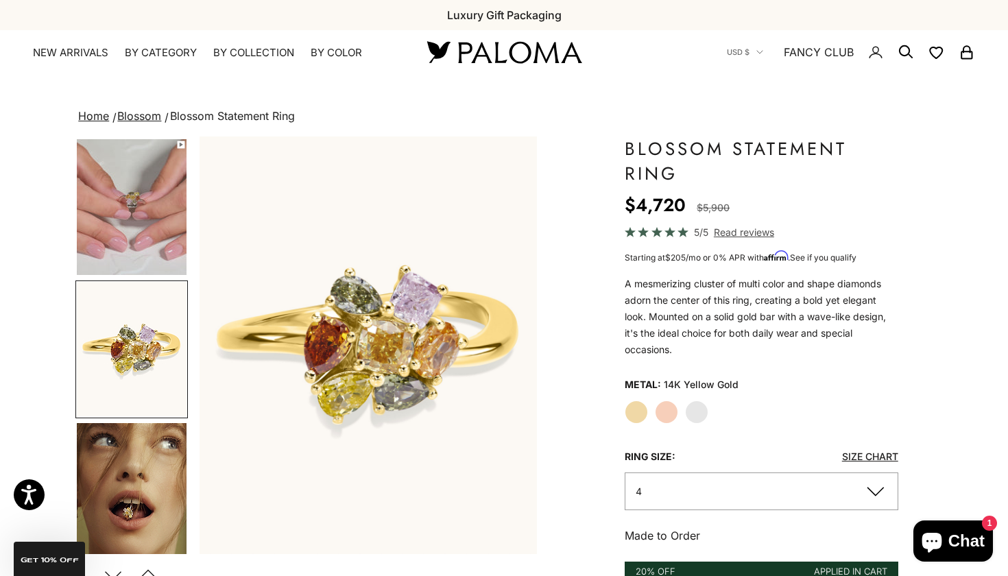
click at [125, 442] on img "Go to item 10" at bounding box center [132, 491] width 110 height 136
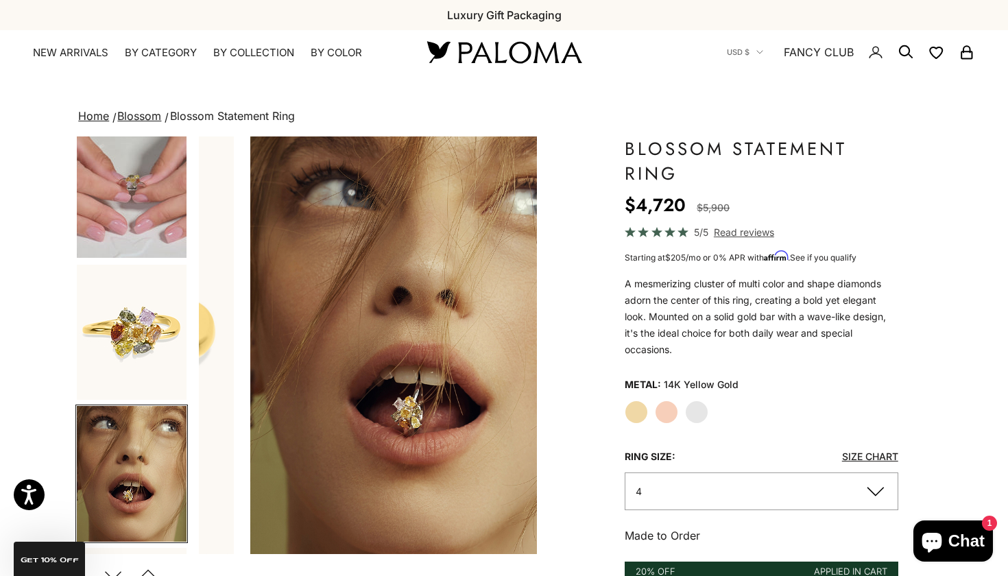
scroll to position [852, 0]
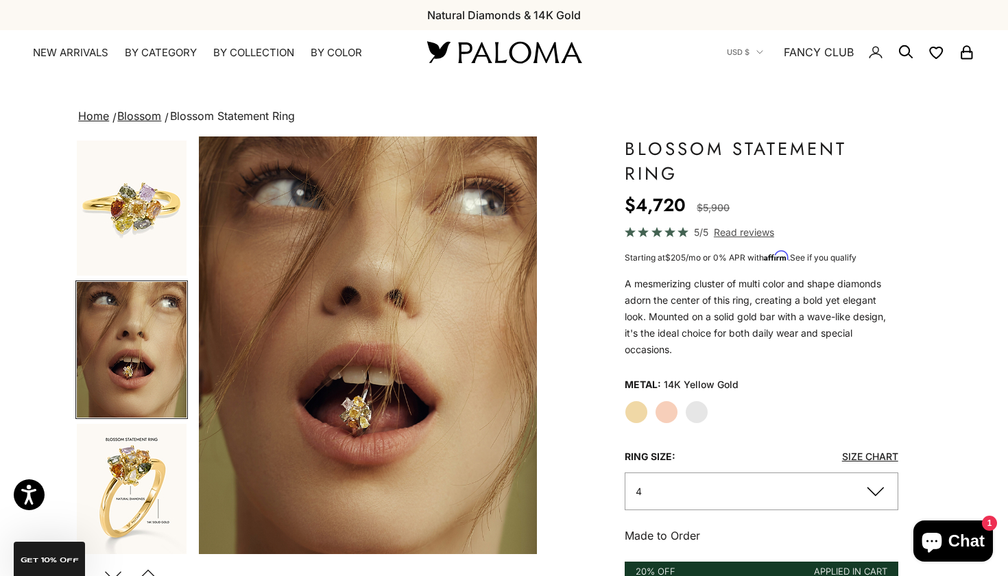
click at [125, 442] on img "Go to item 11" at bounding box center [132, 492] width 110 height 136
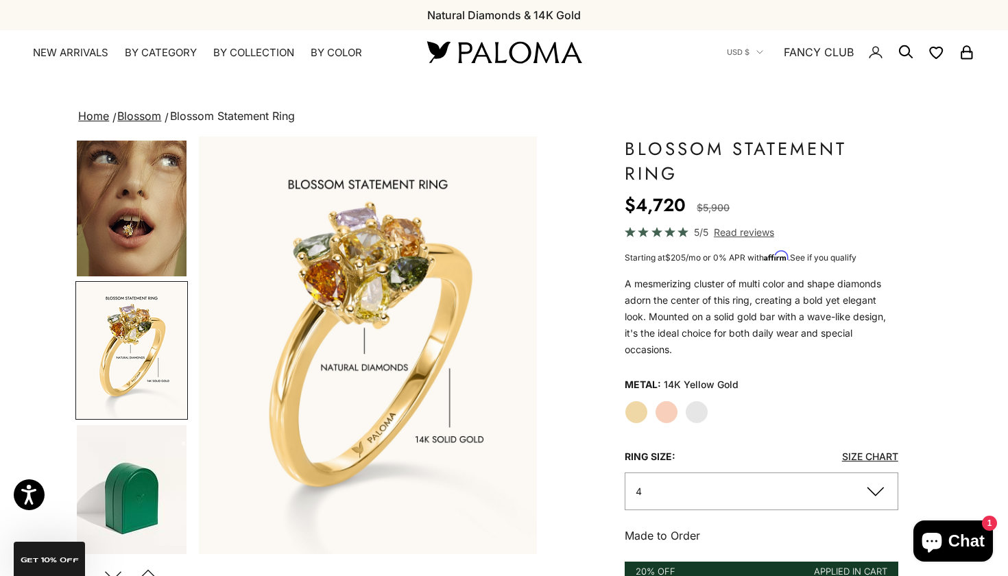
click at [125, 442] on img "Go to item 14" at bounding box center [132, 492] width 110 height 135
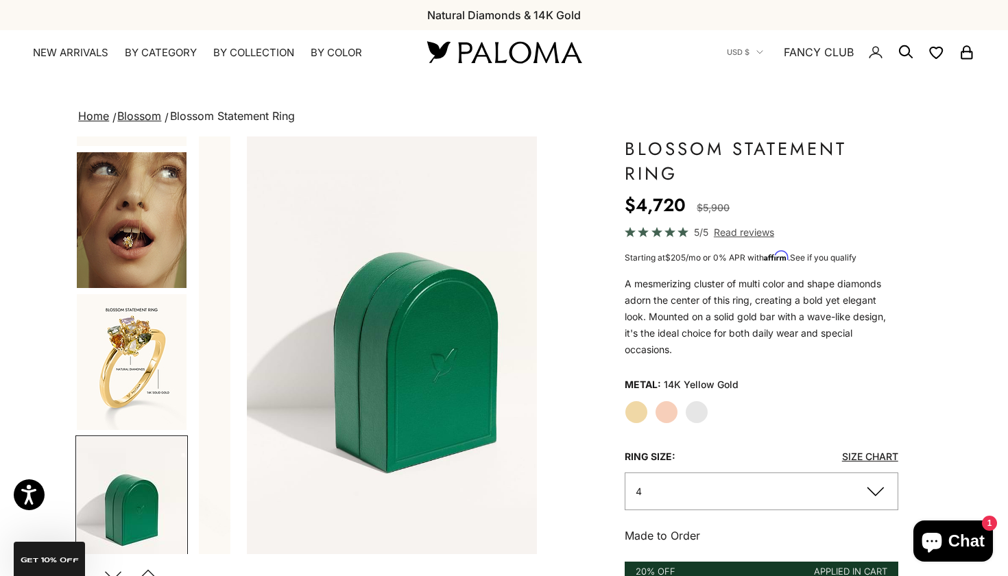
scroll to position [0, 3190]
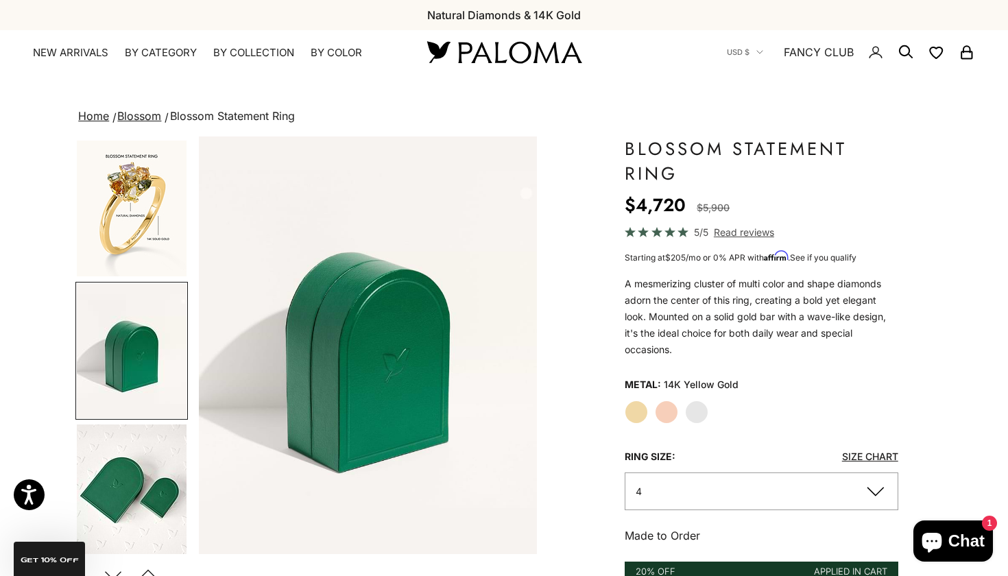
click at [125, 442] on img "Go to item 15" at bounding box center [132, 493] width 110 height 136
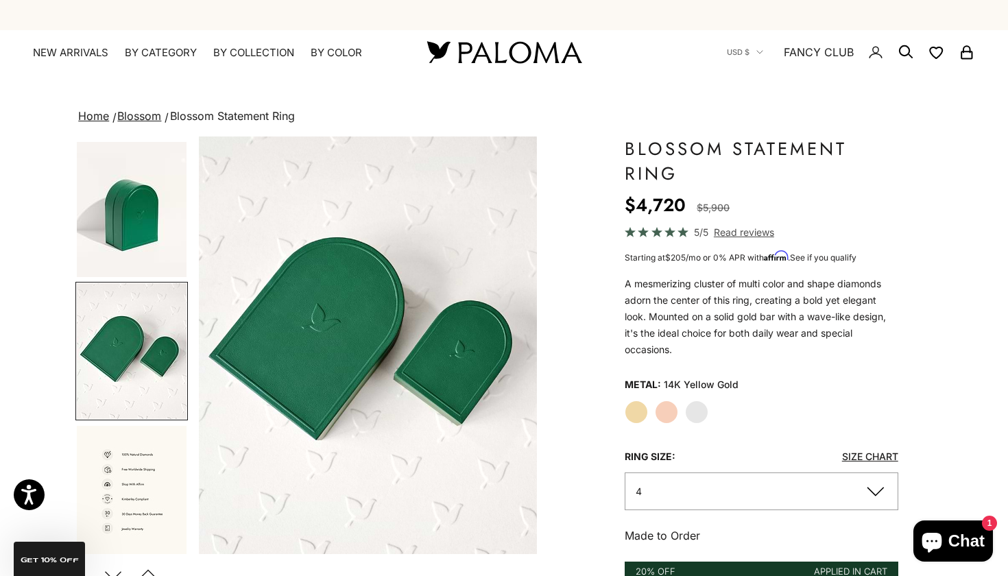
click at [125, 442] on img "Go to item 16" at bounding box center [132, 494] width 110 height 136
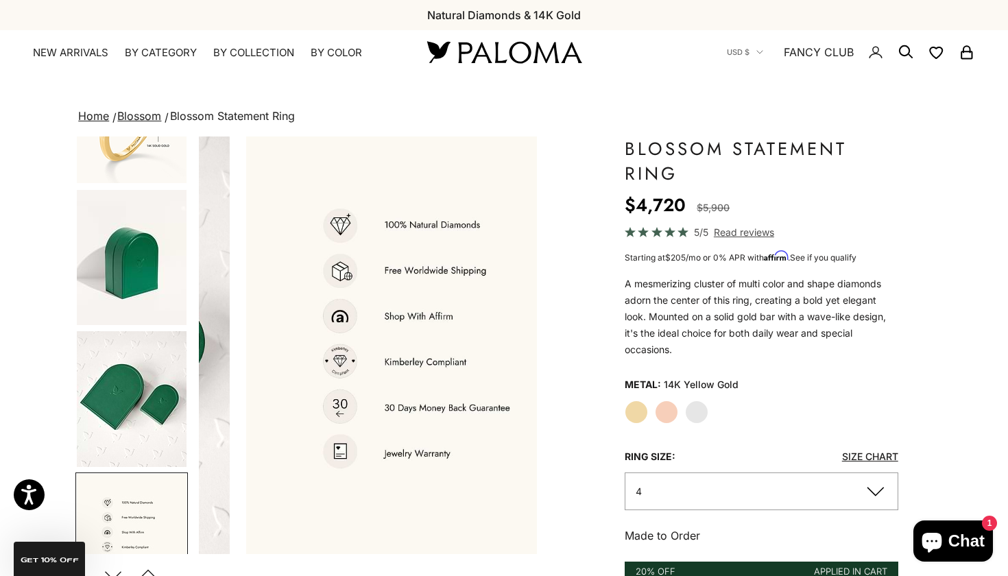
scroll to position [0, 3899]
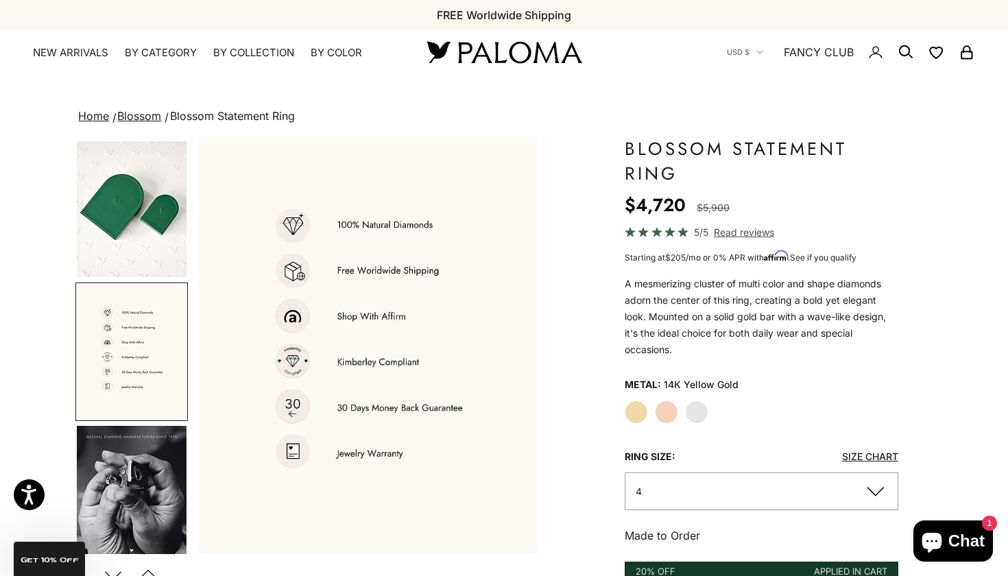
click at [125, 442] on img "Go to item 17" at bounding box center [132, 494] width 110 height 136
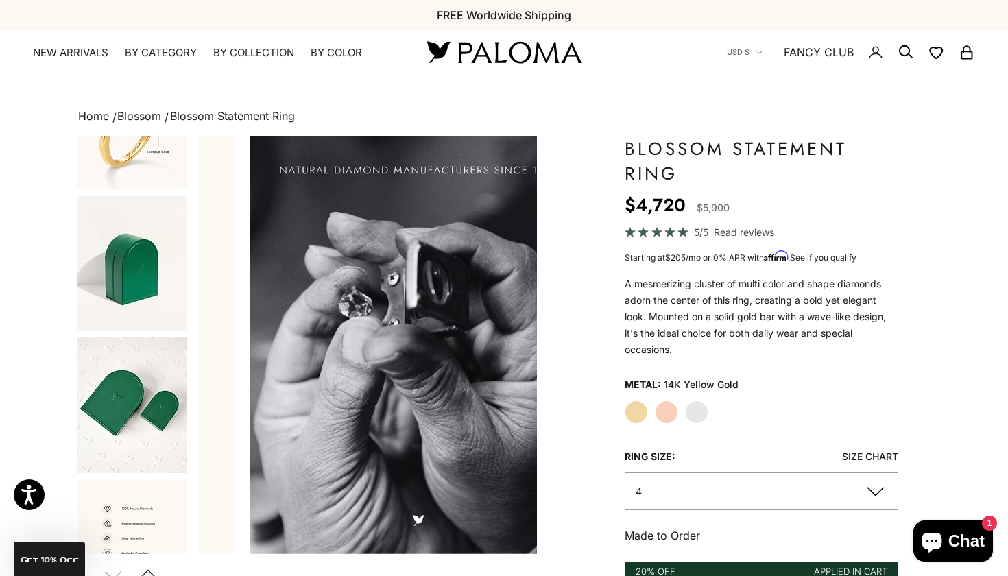
scroll to position [1425, 0]
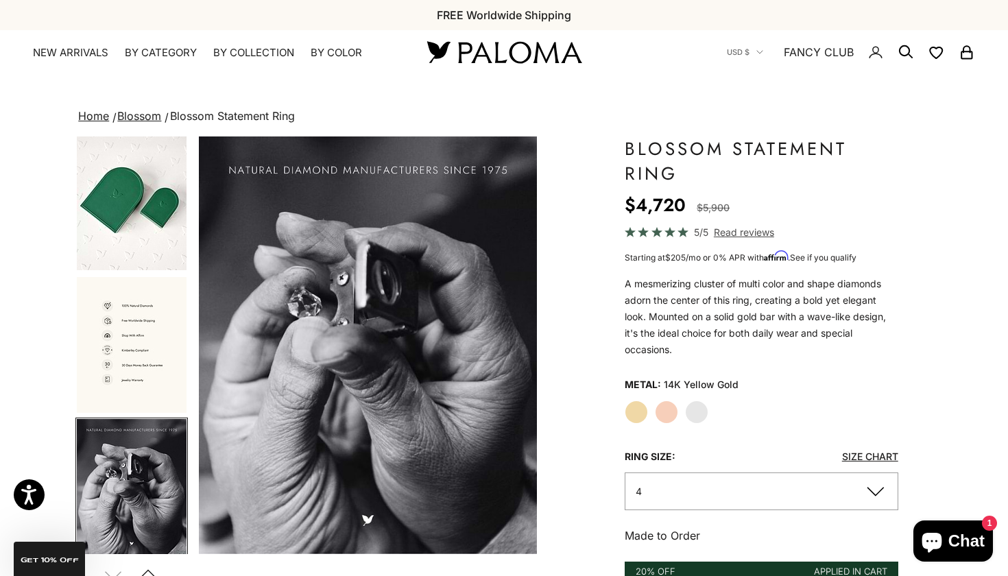
click at [125, 442] on img "Go to item 17" at bounding box center [132, 487] width 110 height 136
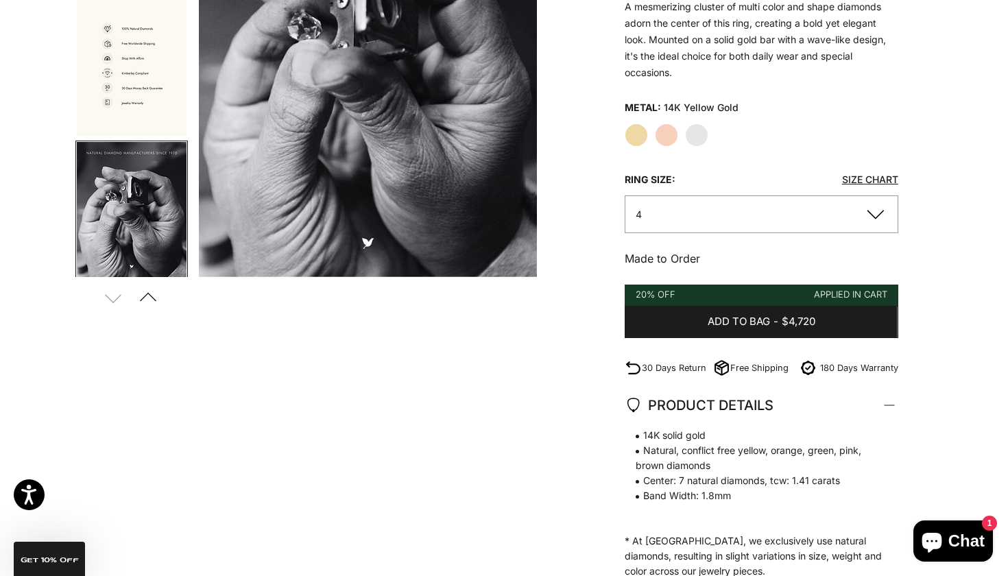
scroll to position [0, 0]
